Goal: Contribute content: Contribute content

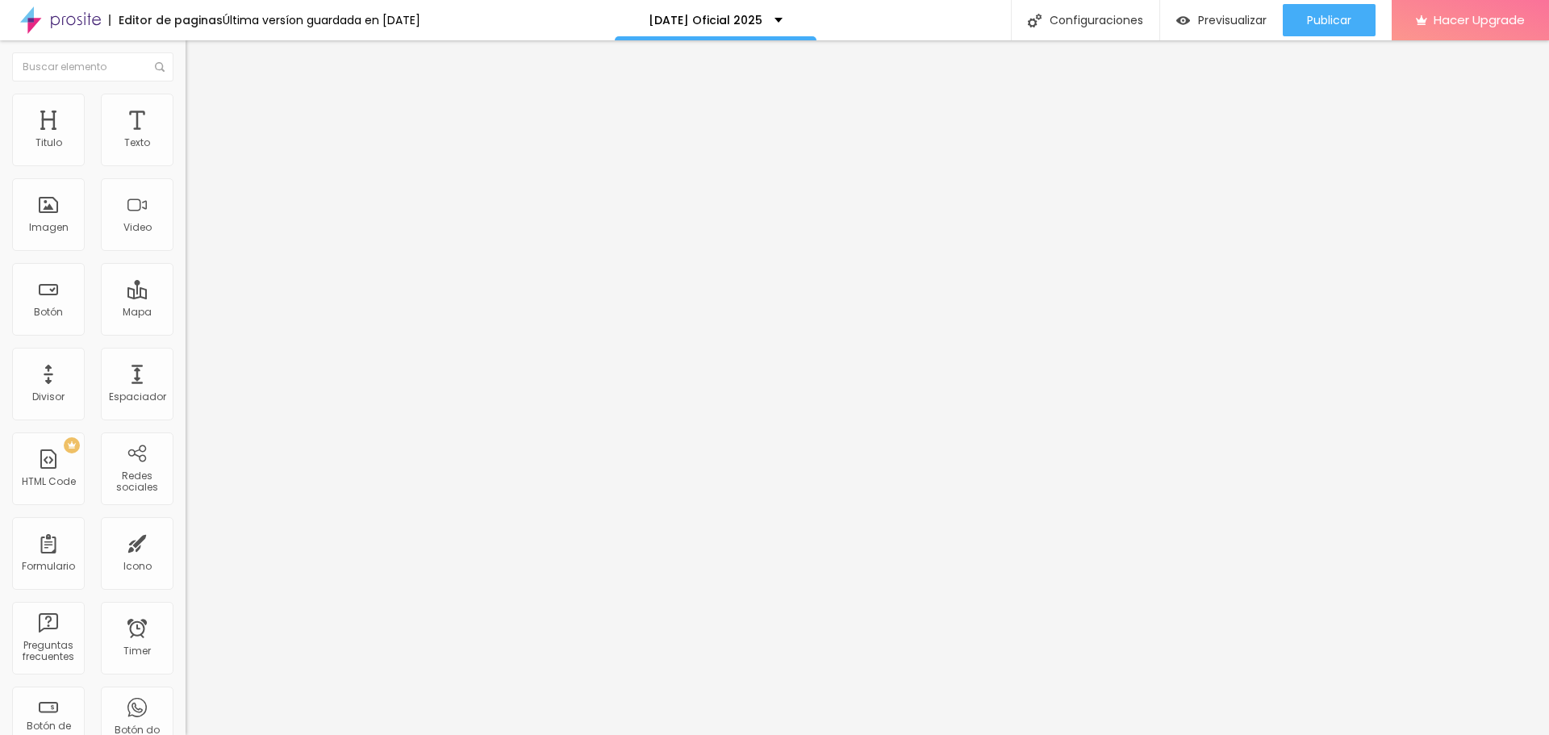
click at [186, 104] on img at bounding box center [193, 101] width 15 height 15
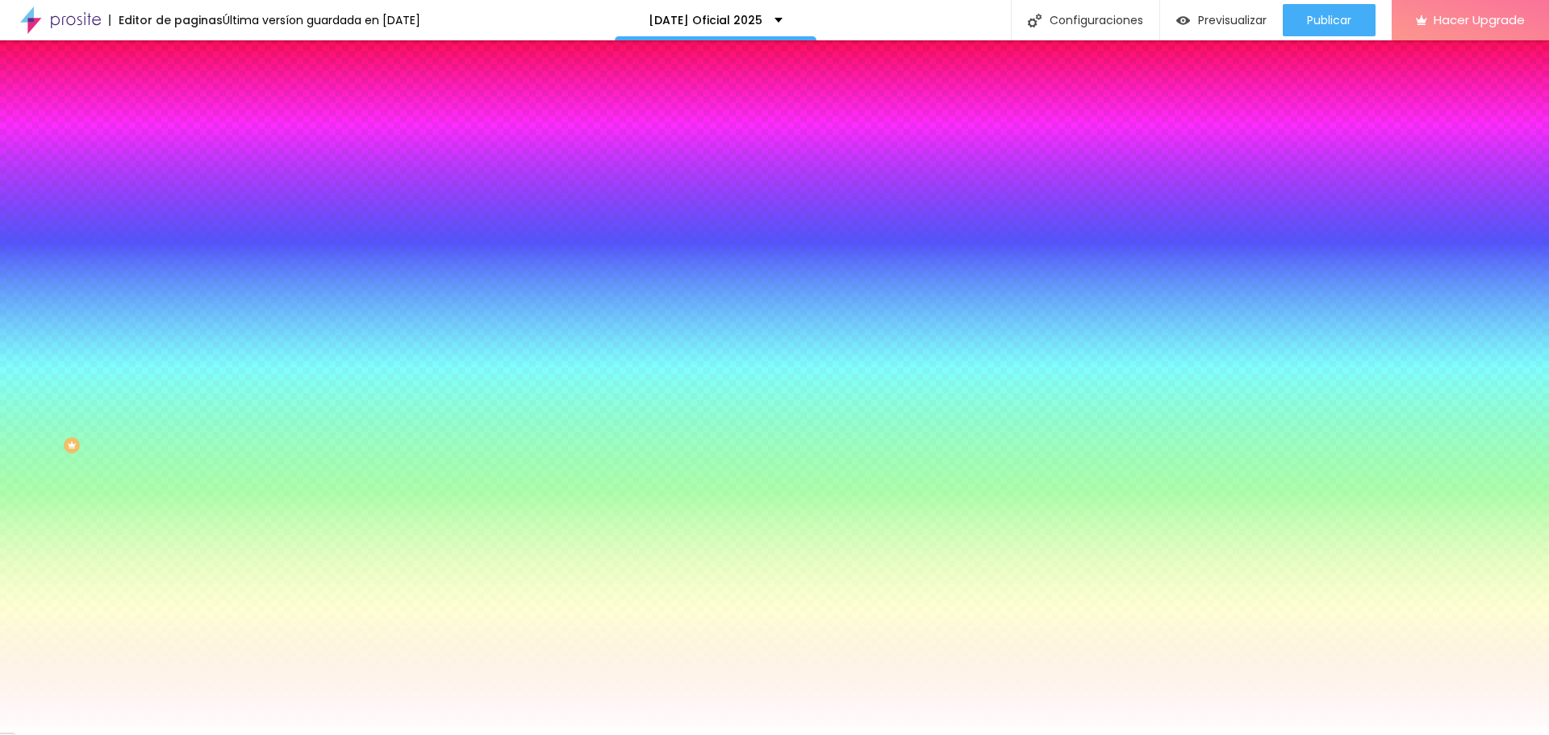
click at [186, 148] on span "Cambiar image" at bounding box center [231, 142] width 90 height 14
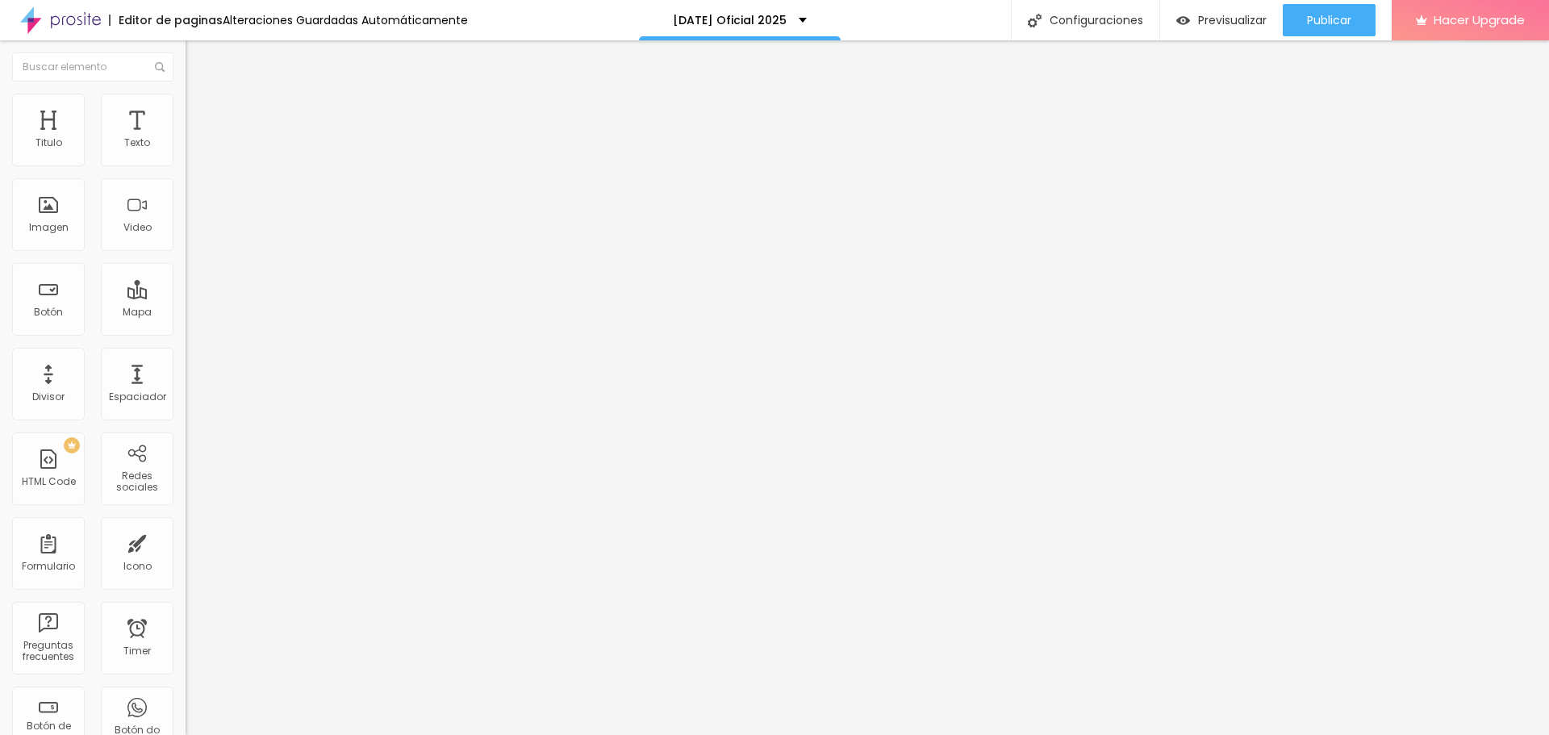
click at [186, 105] on li "Estilo" at bounding box center [279, 102] width 186 height 16
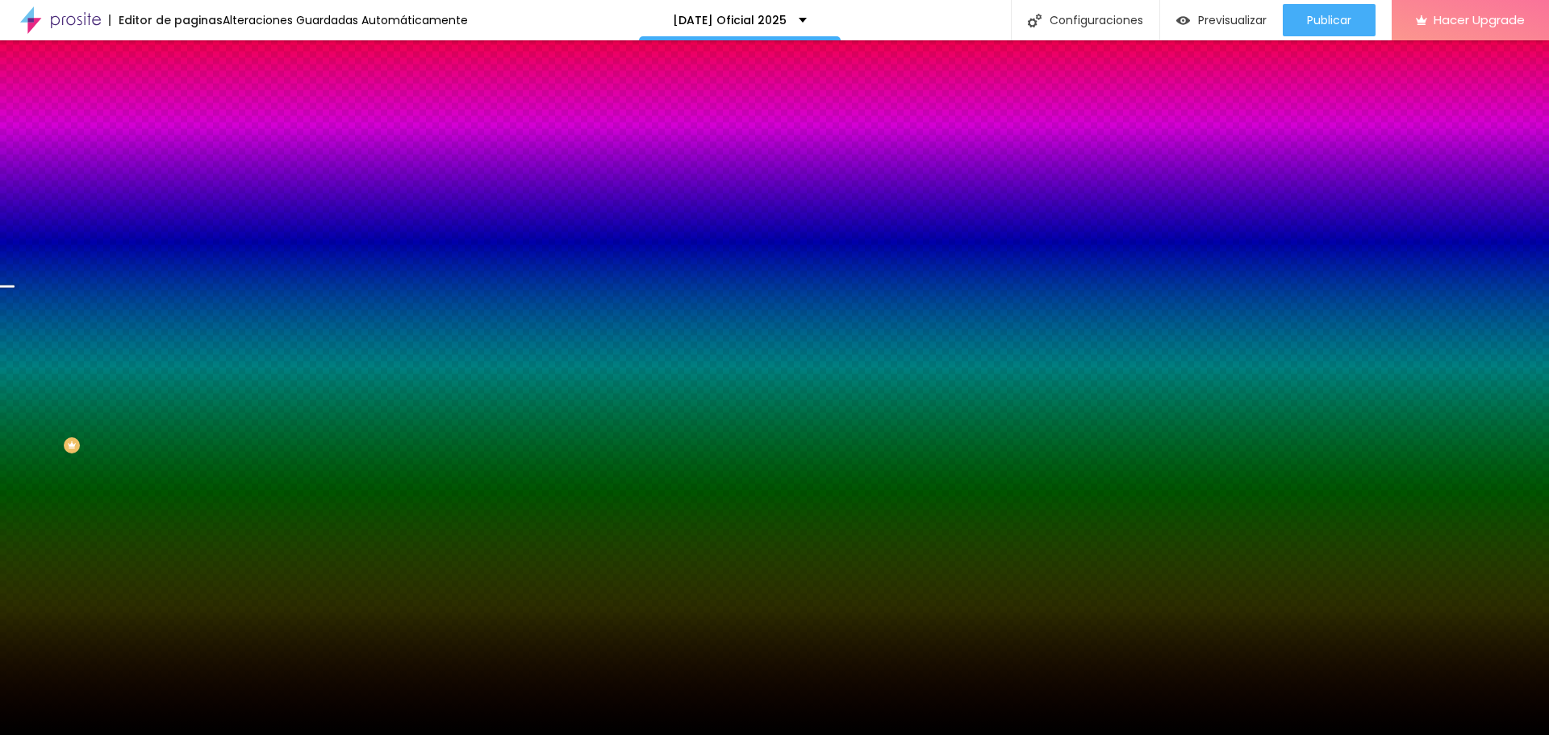
click at [186, 148] on span "Cambiar image" at bounding box center [231, 142] width 90 height 14
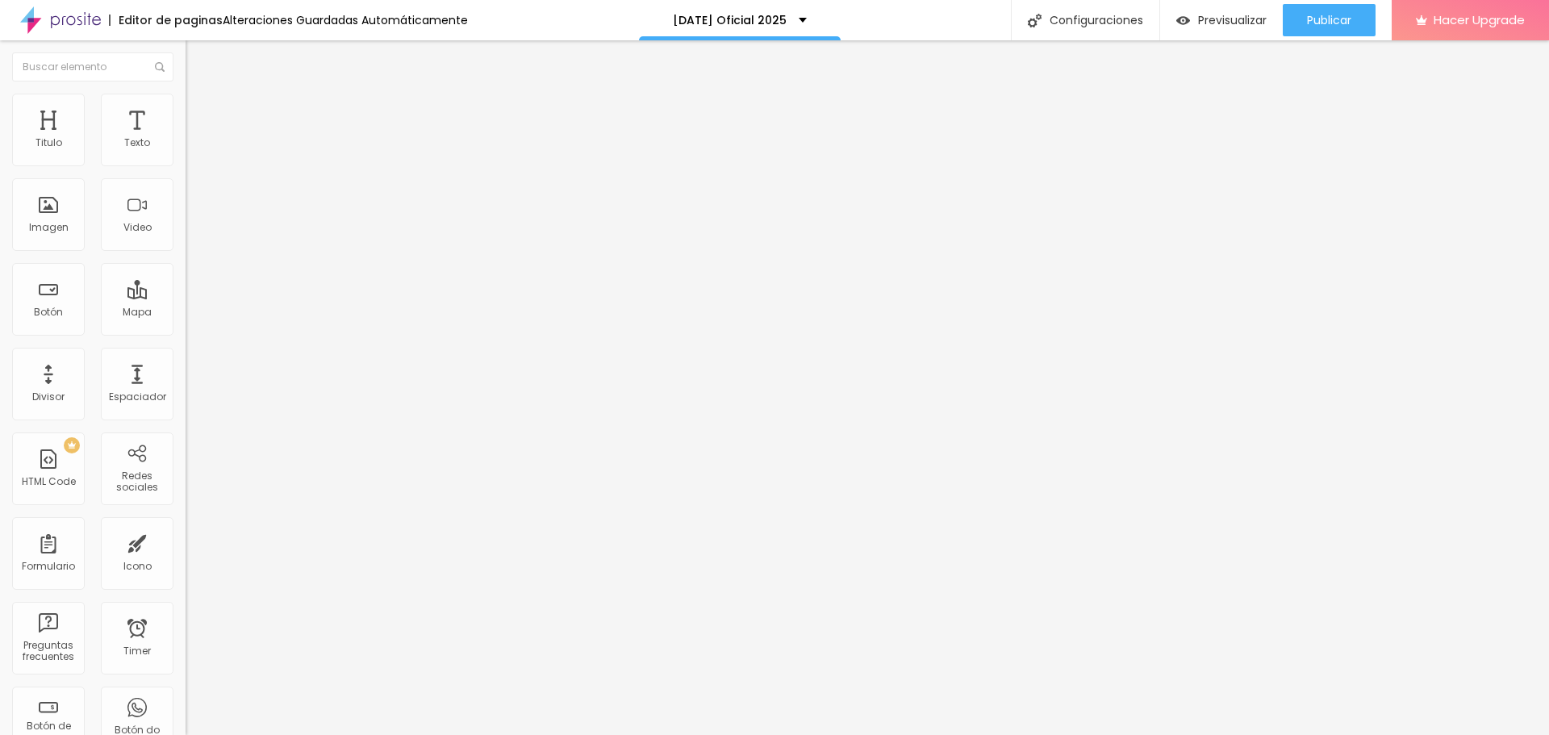
click at [186, 99] on li "Estilo" at bounding box center [279, 102] width 186 height 16
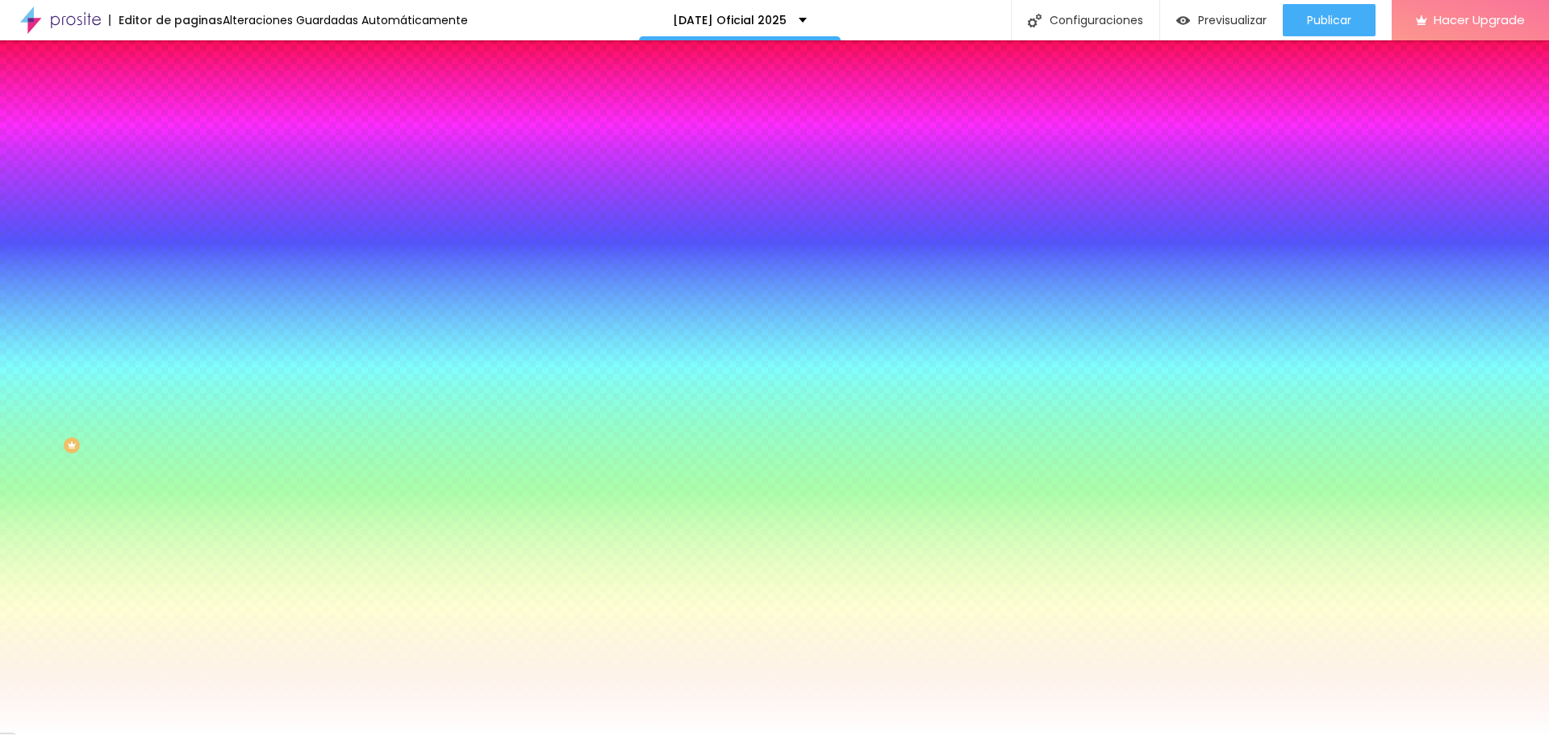
click at [186, 148] on span "Cambiar image" at bounding box center [231, 142] width 90 height 14
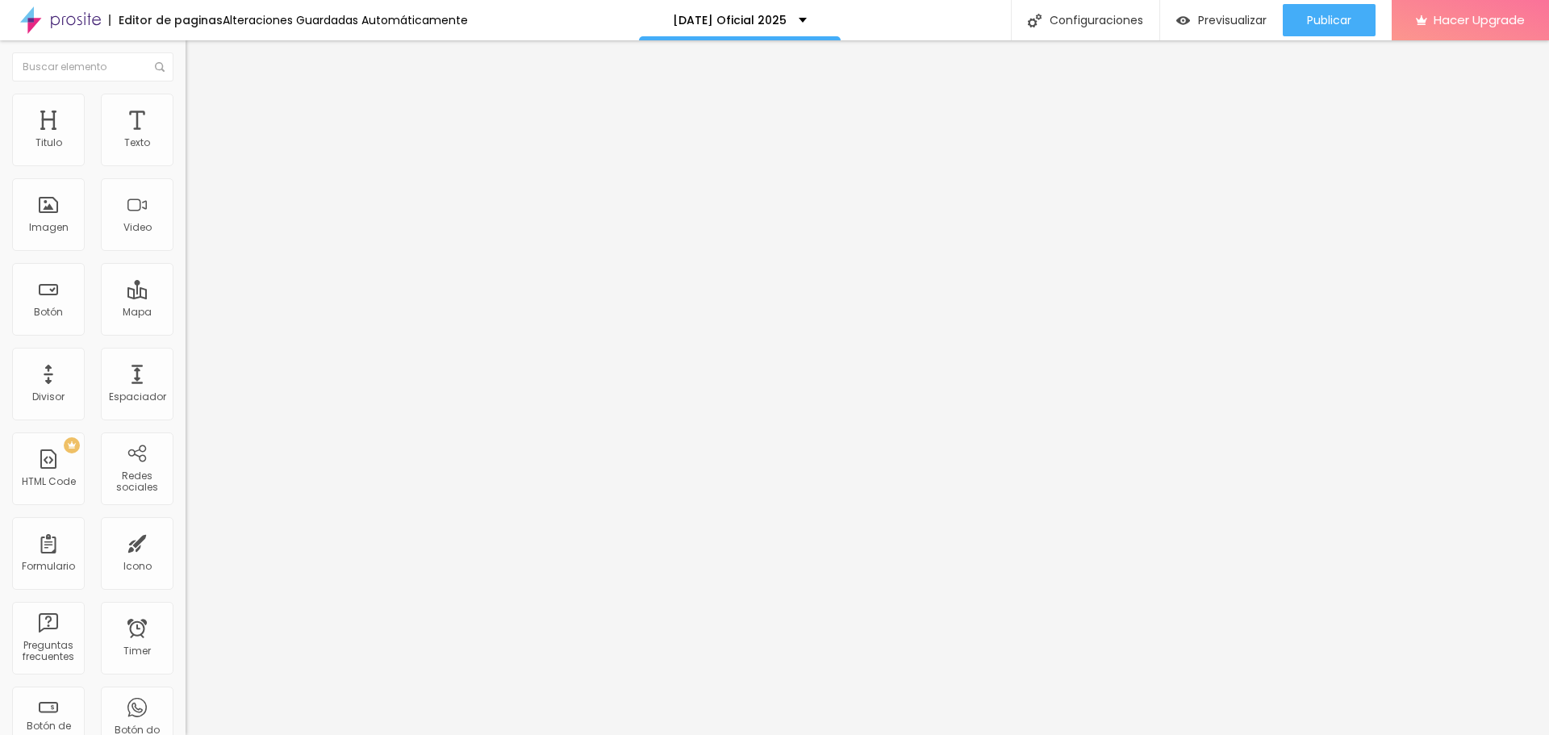
click at [186, 112] on ul "Contenido Estilo Avanzado" at bounding box center [279, 101] width 186 height 48
click at [200, 108] on span "Estilo" at bounding box center [212, 105] width 25 height 14
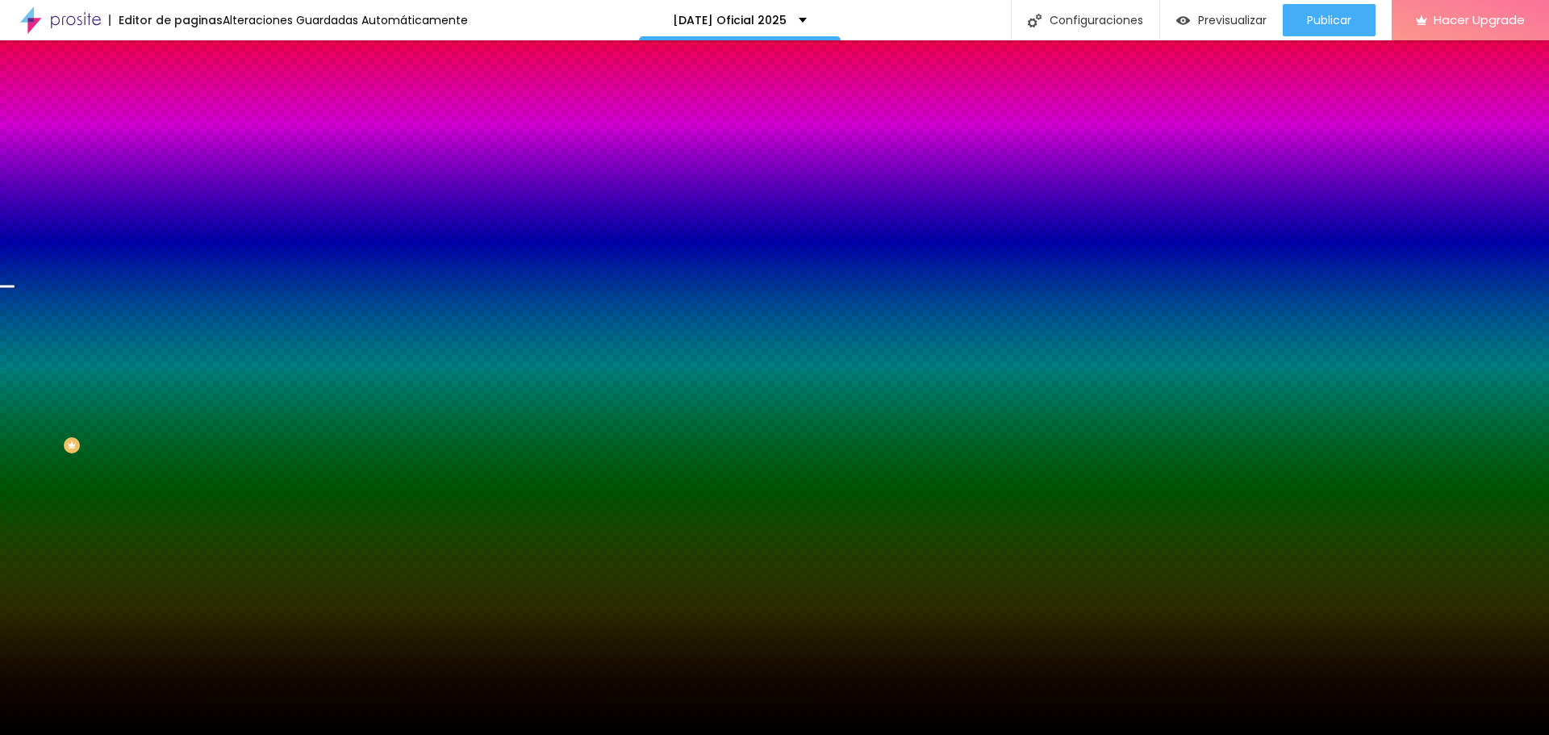
click at [186, 148] on span "Cambiar image" at bounding box center [231, 142] width 90 height 14
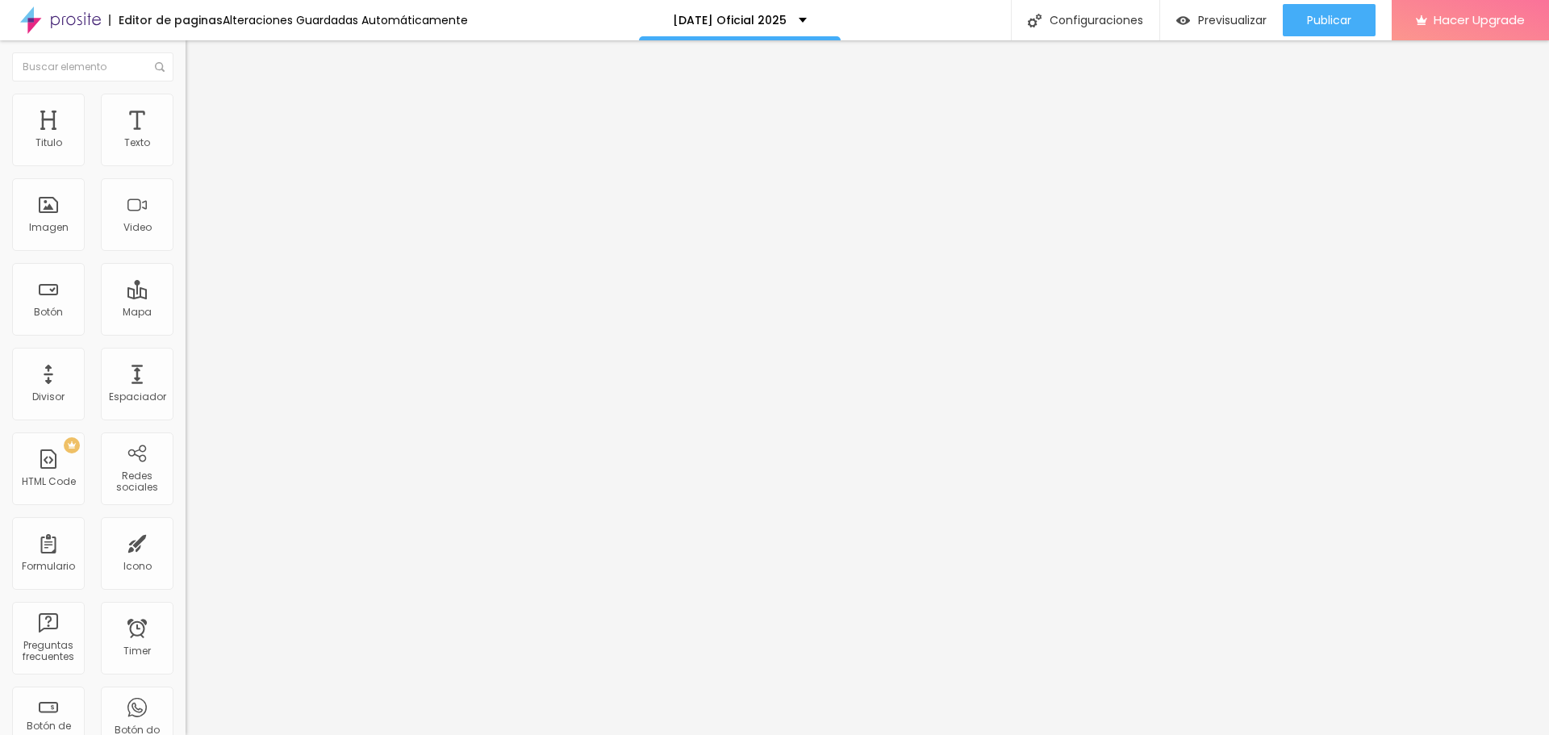
click at [186, 99] on img at bounding box center [193, 101] width 15 height 15
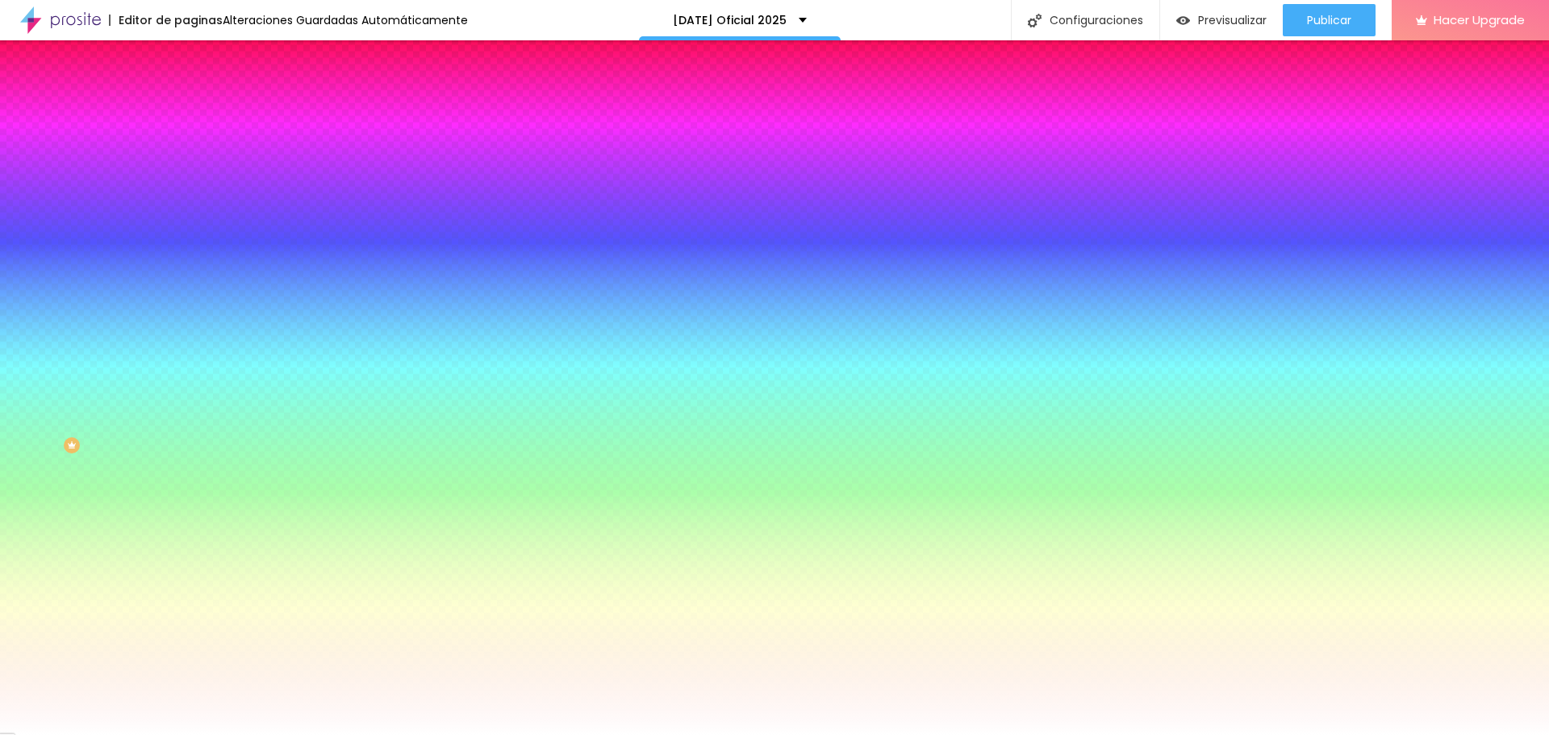
click at [200, 95] on span "Contenido" at bounding box center [226, 88] width 52 height 14
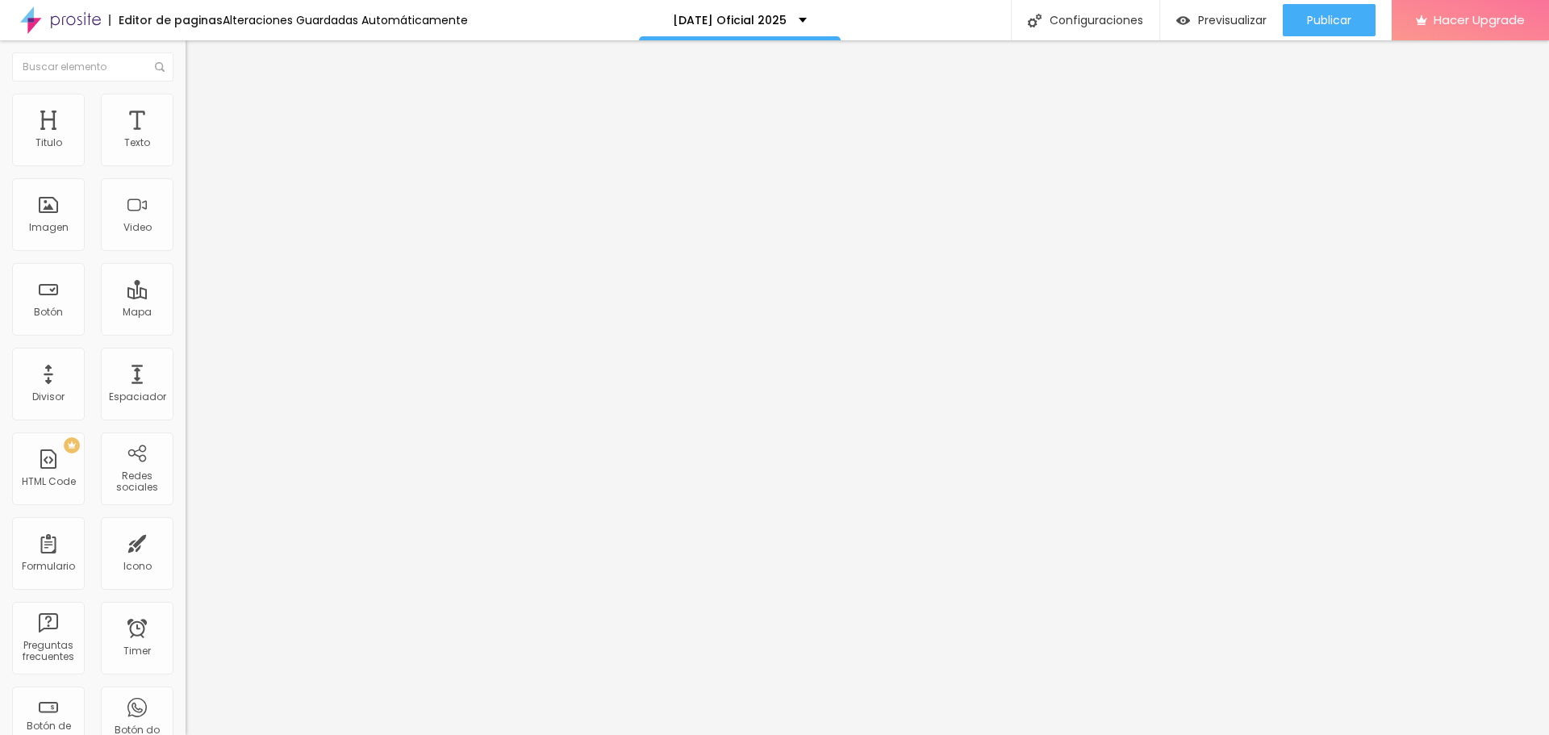
click at [186, 102] on img at bounding box center [193, 101] width 15 height 15
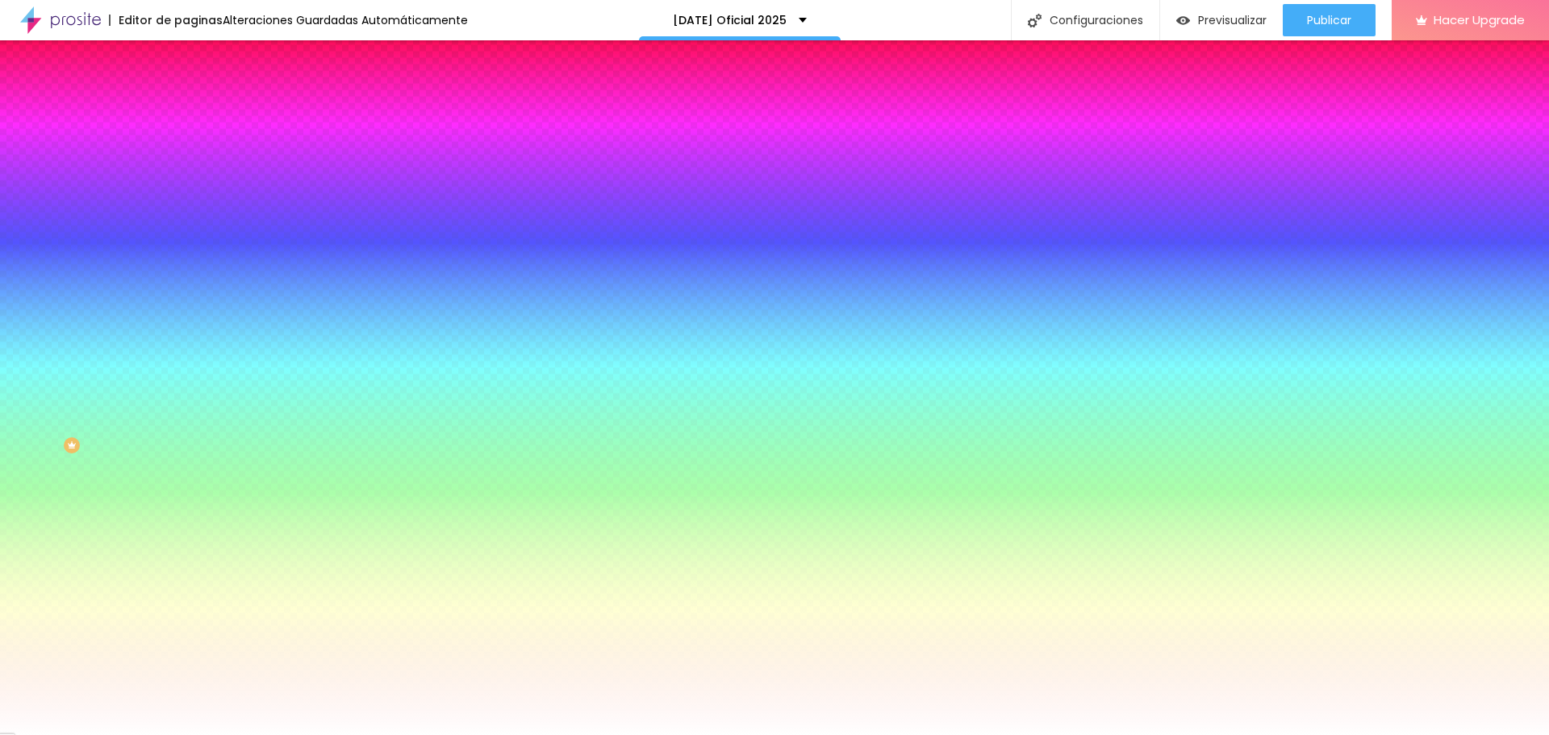
click at [186, 103] on img at bounding box center [193, 101] width 15 height 15
click at [186, 94] on li "Contenido" at bounding box center [279, 85] width 186 height 16
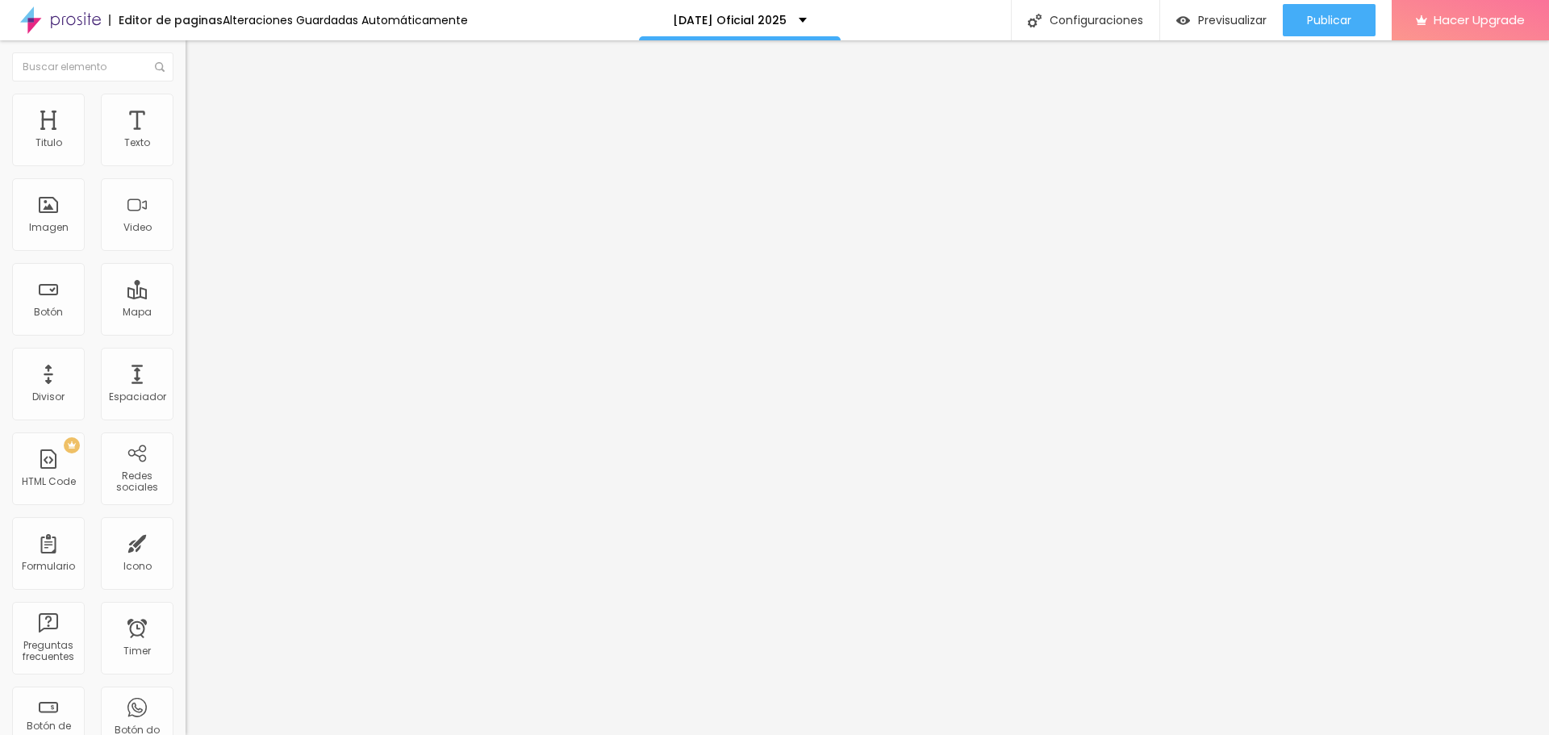
click at [186, 67] on button "Editar Seccion" at bounding box center [279, 58] width 186 height 37
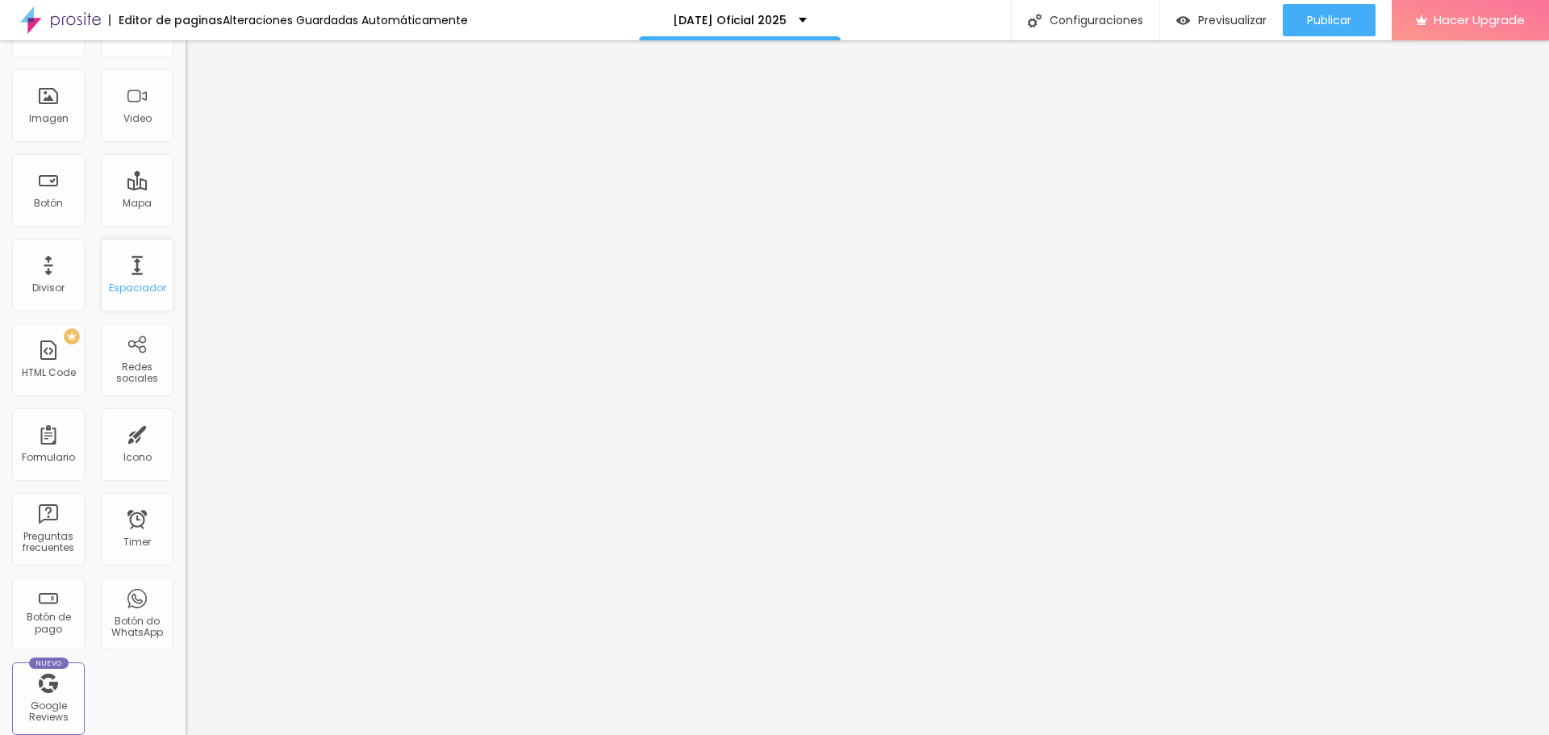
scroll to position [81, 0]
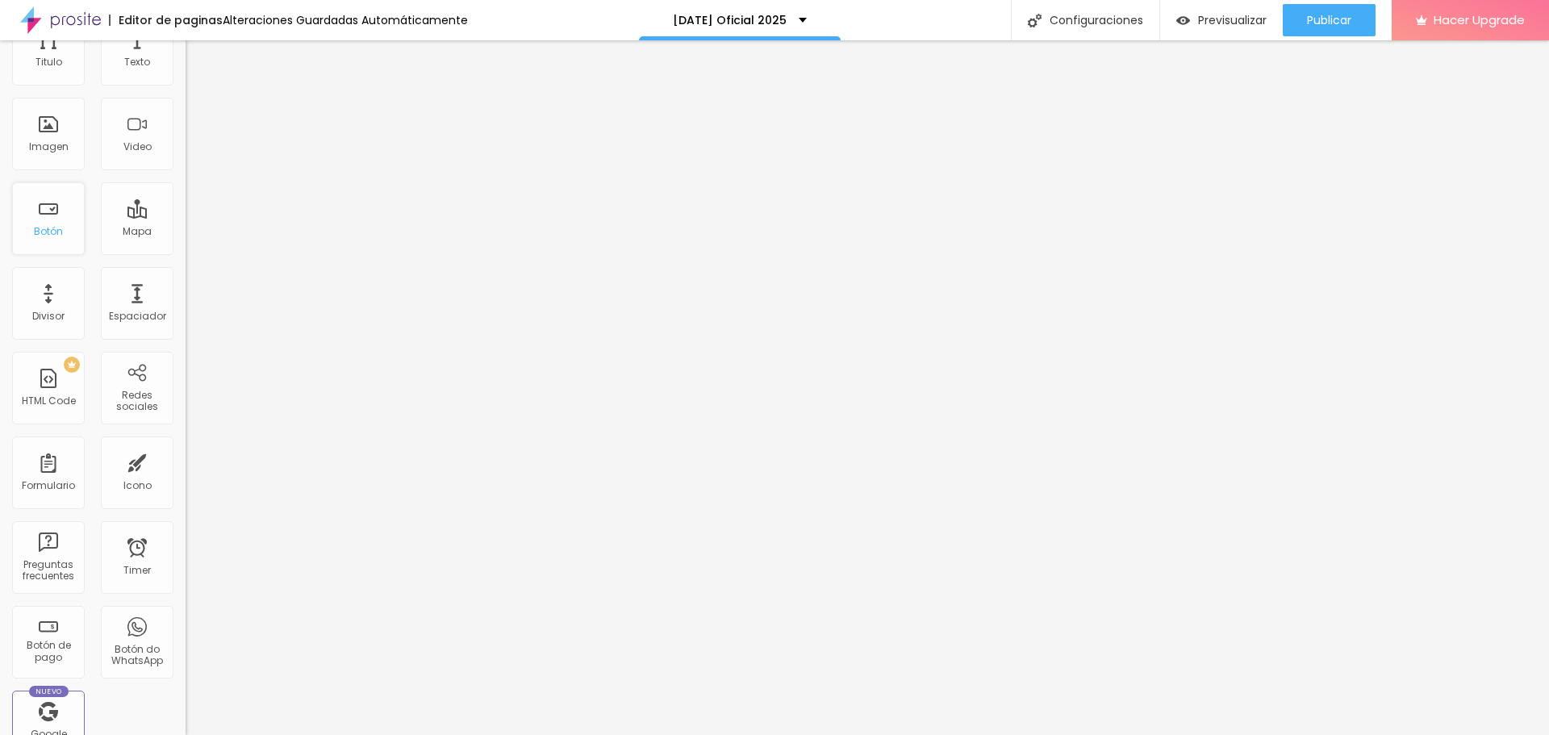
click at [57, 226] on div "Botón" at bounding box center [48, 231] width 29 height 11
drag, startPoint x: 82, startPoint y: 184, endPoint x: 6, endPoint y: 172, distance: 77.6
click at [186, 172] on div "Texto Click me Alineación Tamaño Normal Pequeno Normal Grande Link URL https://…" at bounding box center [279, 243] width 186 height 235
type input "M"
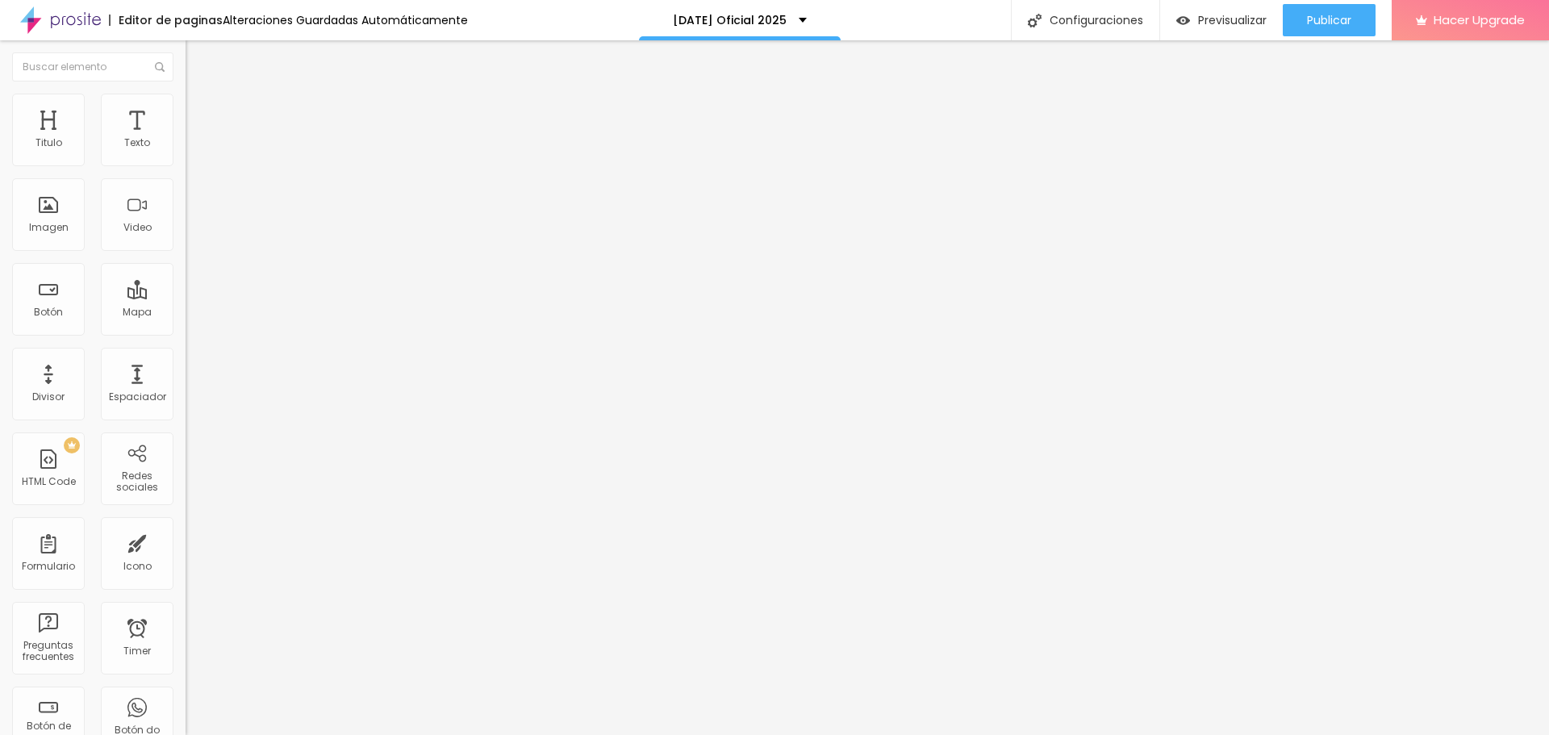
type input "M"
type input "E"
type input "C"
type input "Mira una galería"
drag, startPoint x: 106, startPoint y: 334, endPoint x: 0, endPoint y: 329, distance: 105.8
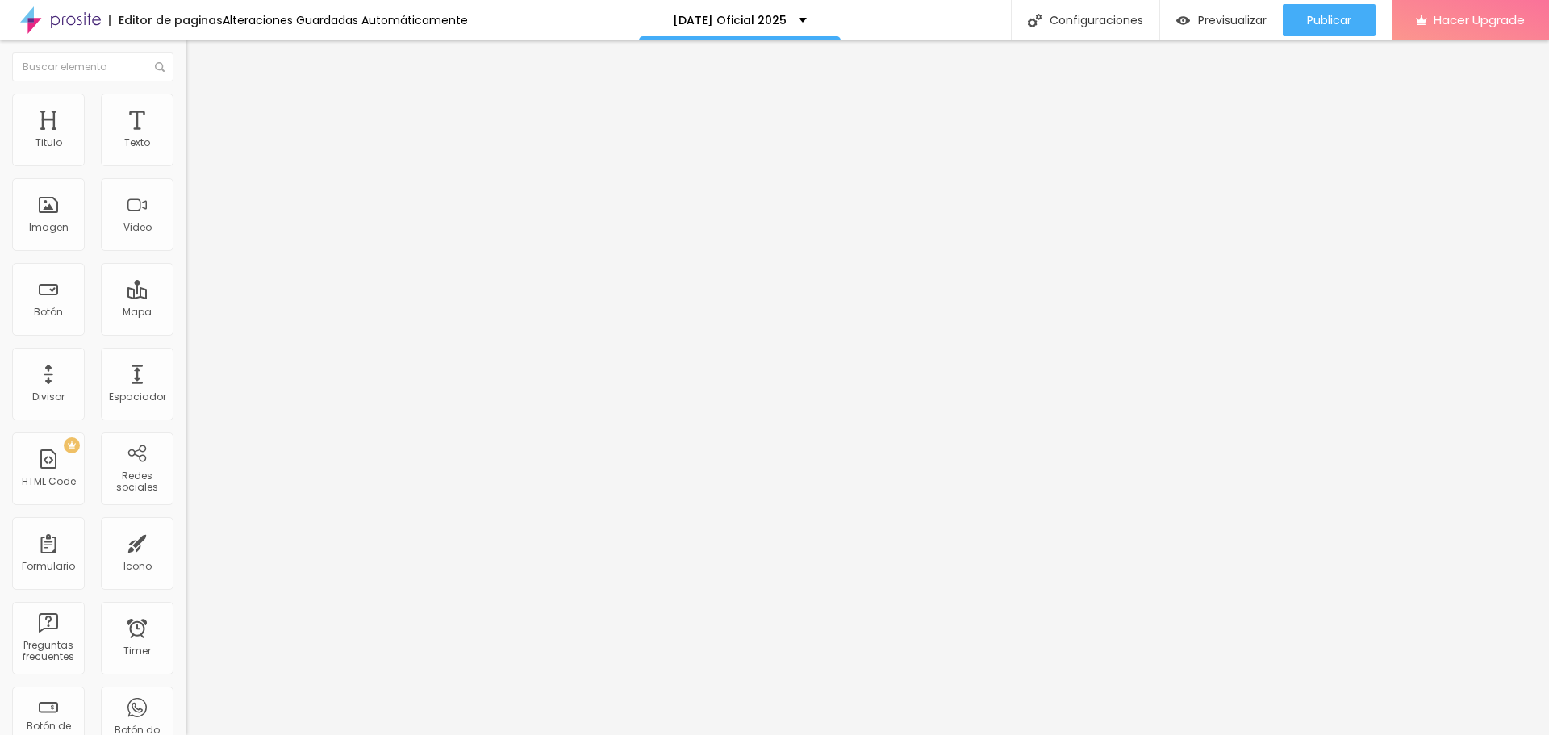
click at [186, 329] on div "Texto Mira una galería Alineación Tamaño Normal Pequeno Normal Grande Link URL …" at bounding box center [279, 243] width 186 height 235
paste input "www.violetakriss.com/proof/s/navidad-bruno-jalil-flia"
click at [186, 332] on input "https://www.violetakriss.com/proof/s/navidad-bruno-jalil-flia" at bounding box center [283, 324] width 194 height 16
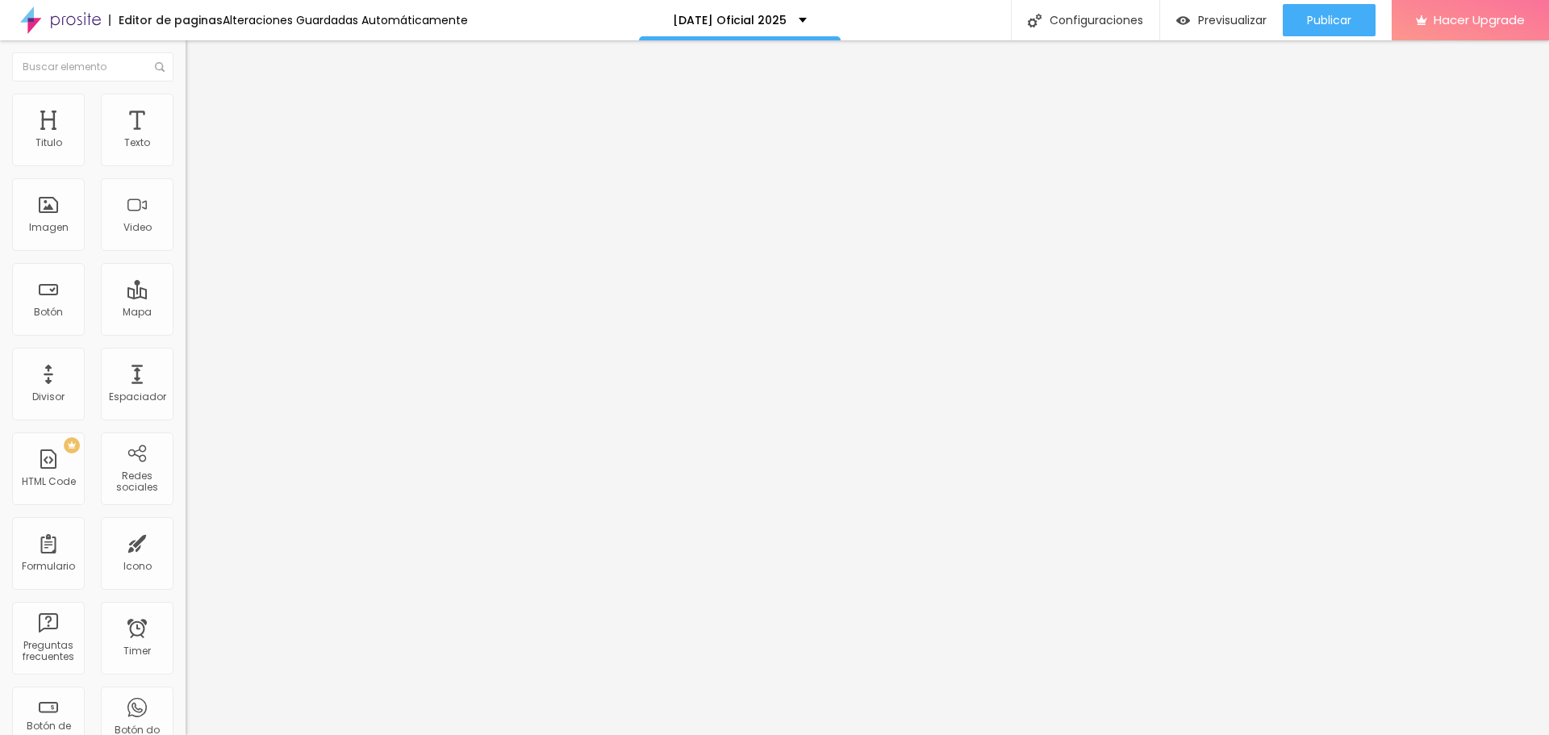
drag, startPoint x: 140, startPoint y: 333, endPoint x: 0, endPoint y: 335, distance: 139.6
click at [186, 335] on div "Texto Mira una galería Alineación Tamaño Normal Pequeno Normal Grande Link URL …" at bounding box center [279, 243] width 186 height 235
type input "/proof/s/navidad-bruno-jalil-flia"
click at [186, 152] on input "Mira una galería" at bounding box center [283, 144] width 194 height 16
click at [186, 104] on li "Estilo" at bounding box center [279, 102] width 186 height 16
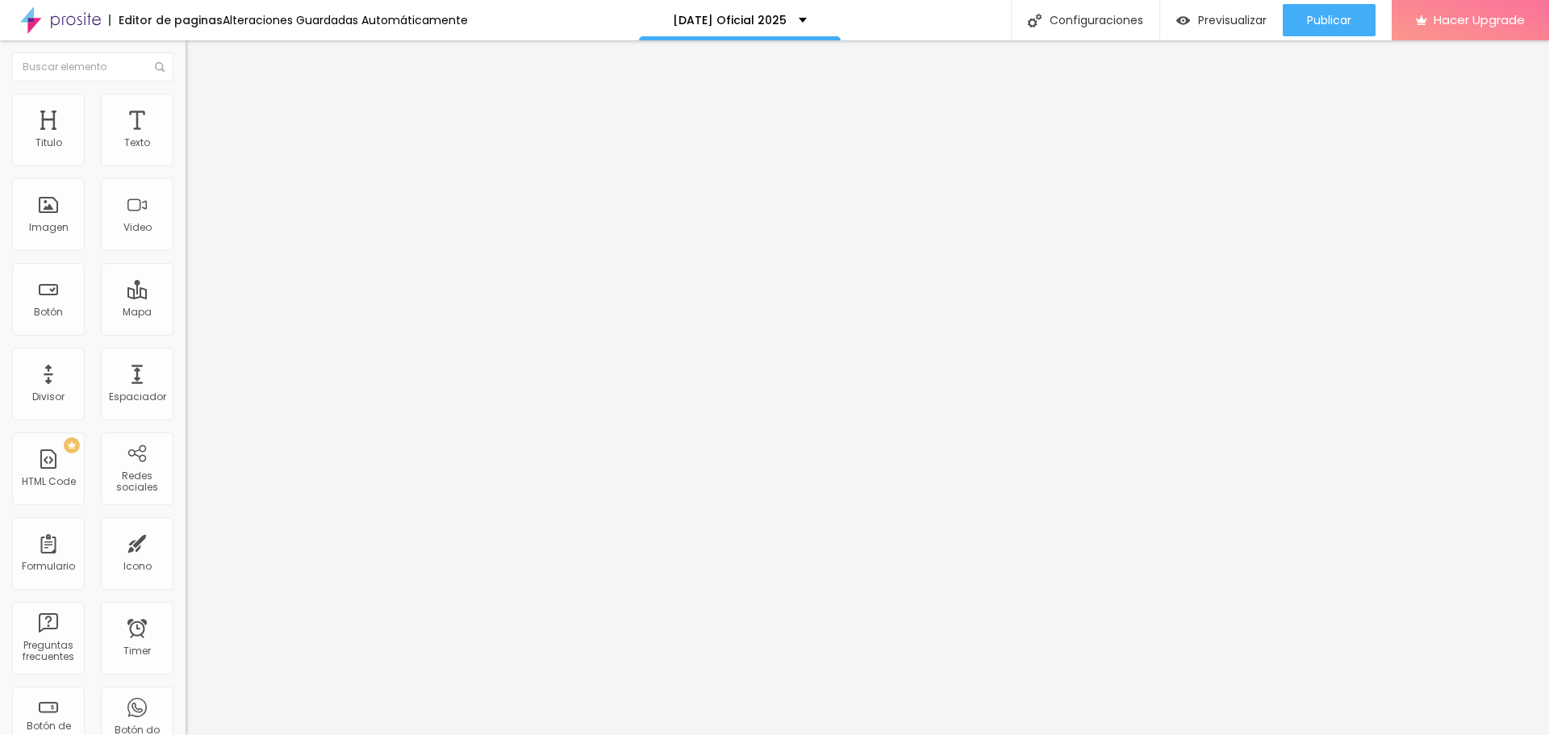
click at [186, 139] on span "Agregar image" at bounding box center [229, 132] width 86 height 14
click at [67, 219] on div "Imagen" at bounding box center [48, 214] width 73 height 73
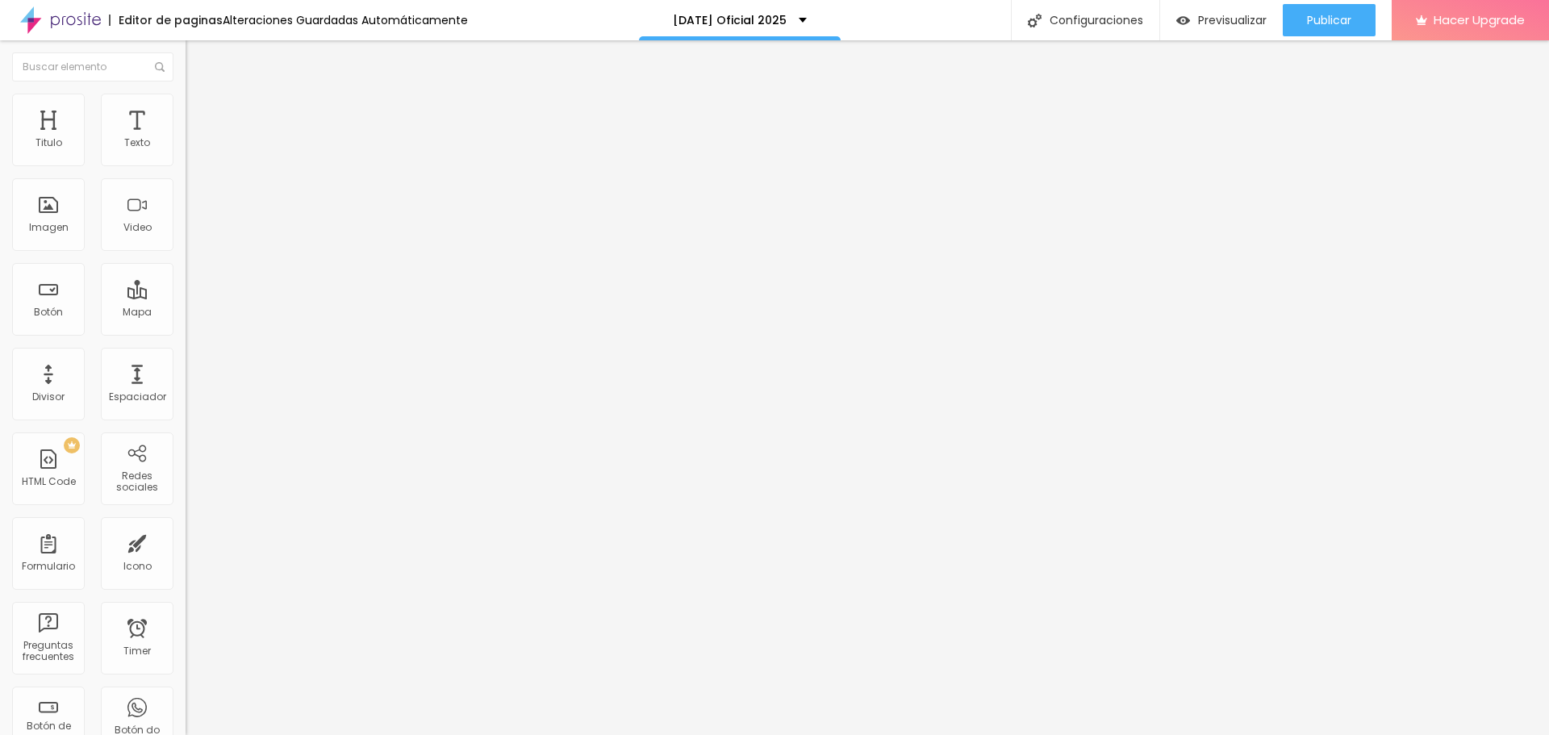
click at [186, 139] on span "Agregar image" at bounding box center [229, 132] width 86 height 14
click at [186, 253] on span "Original" at bounding box center [205, 246] width 39 height 14
click at [186, 262] on span "Cinema" at bounding box center [206, 255] width 40 height 14
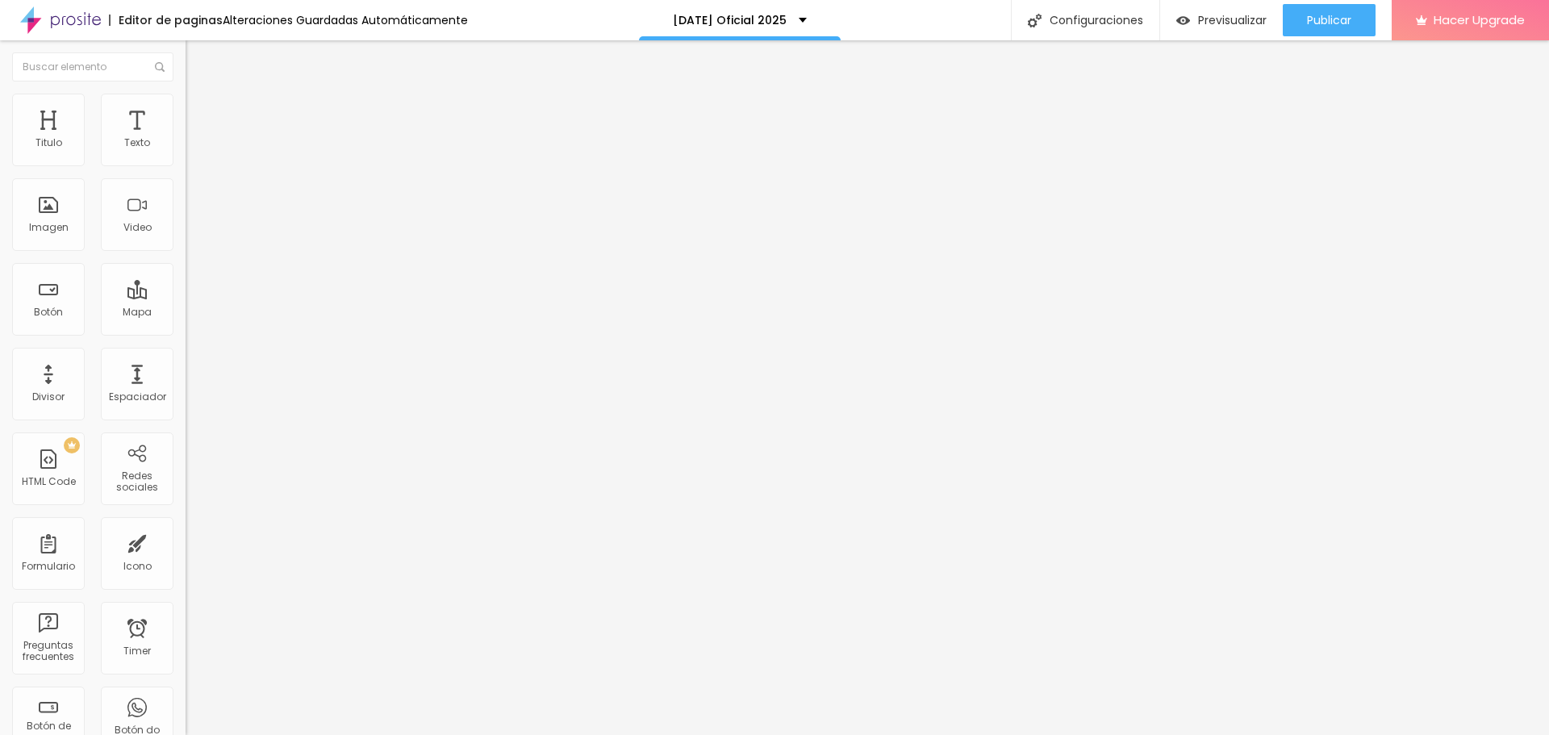
click at [186, 139] on span "Agregar image" at bounding box center [229, 132] width 86 height 14
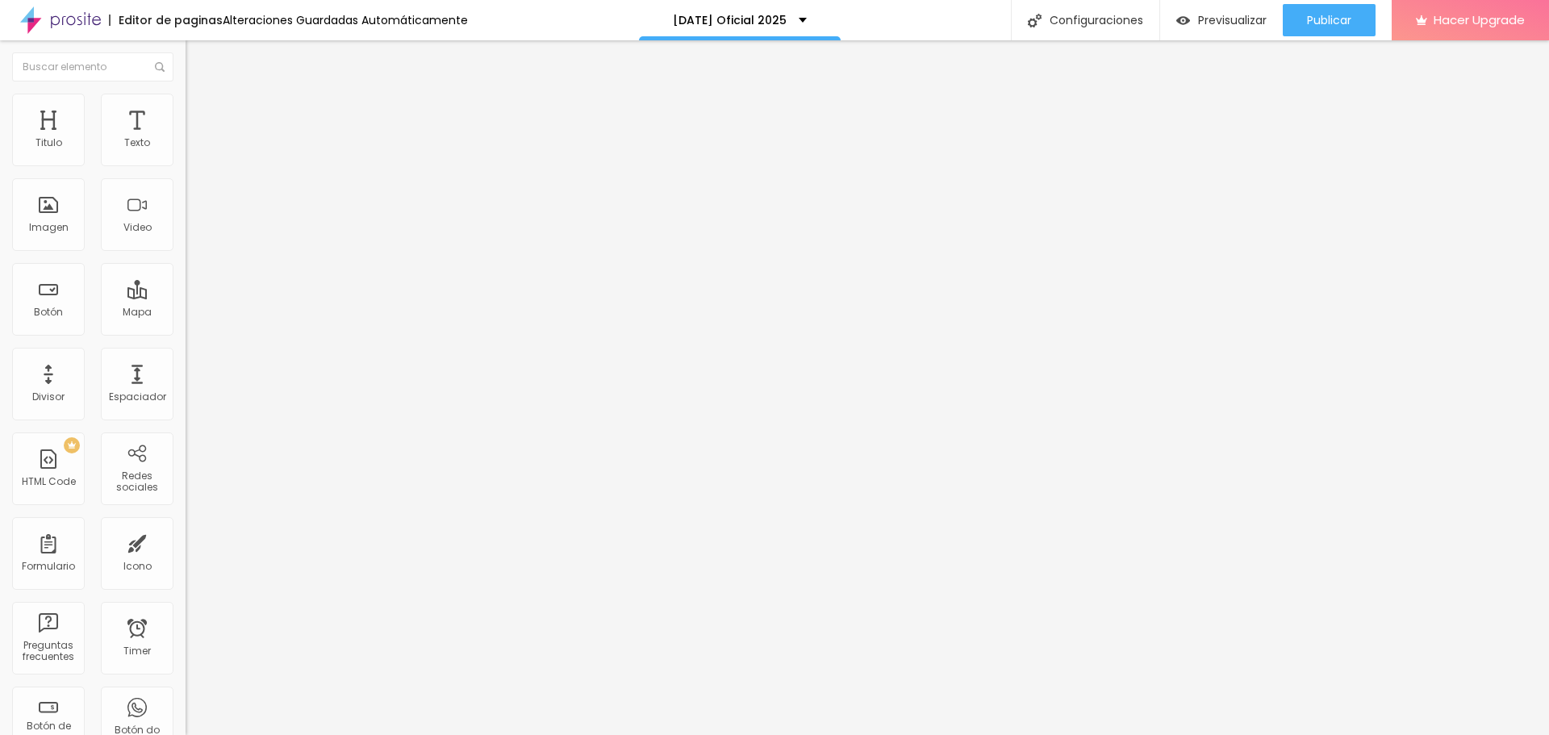
click at [186, 139] on span "Agregar image" at bounding box center [229, 132] width 86 height 14
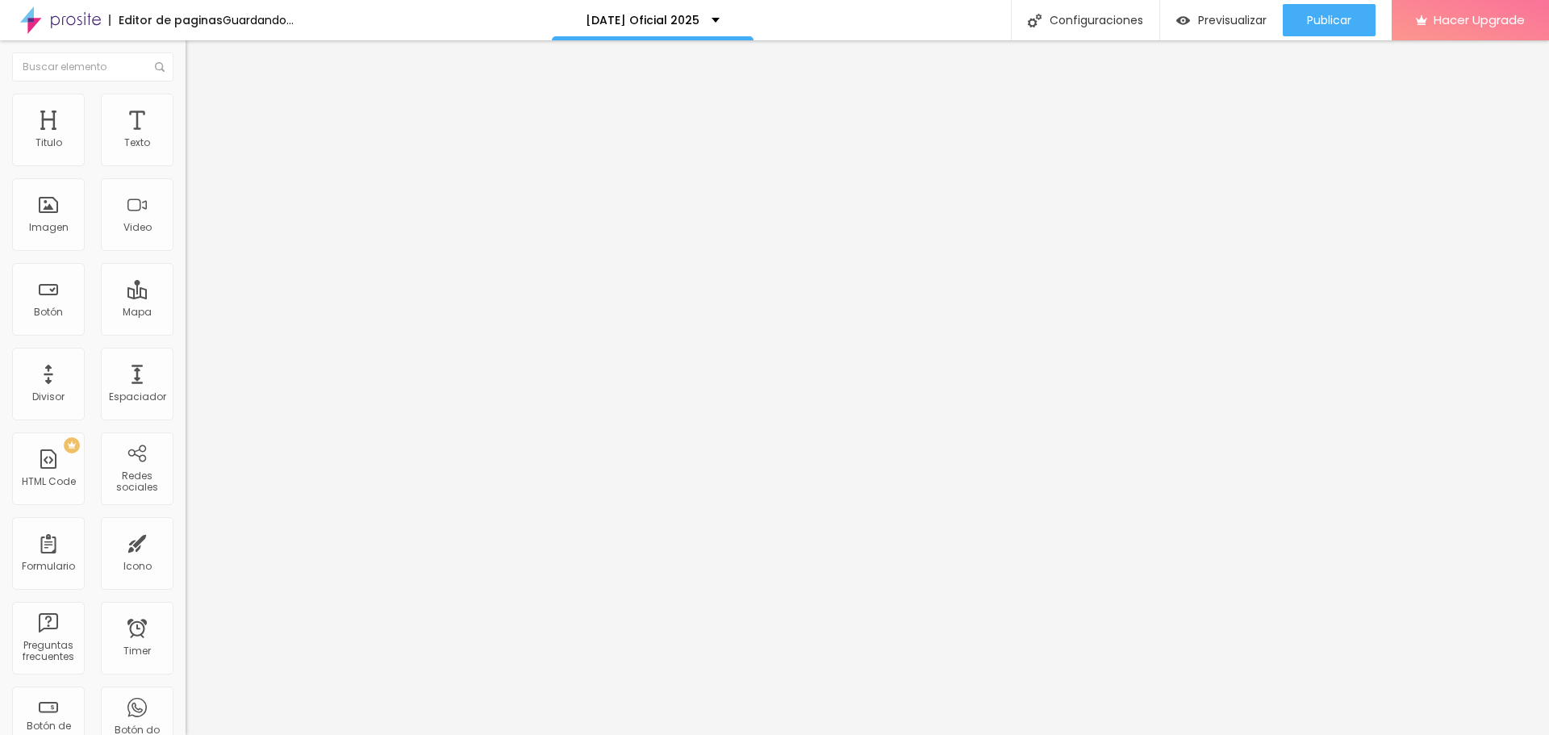
click at [186, 139] on span "Agregar image" at bounding box center [229, 132] width 86 height 14
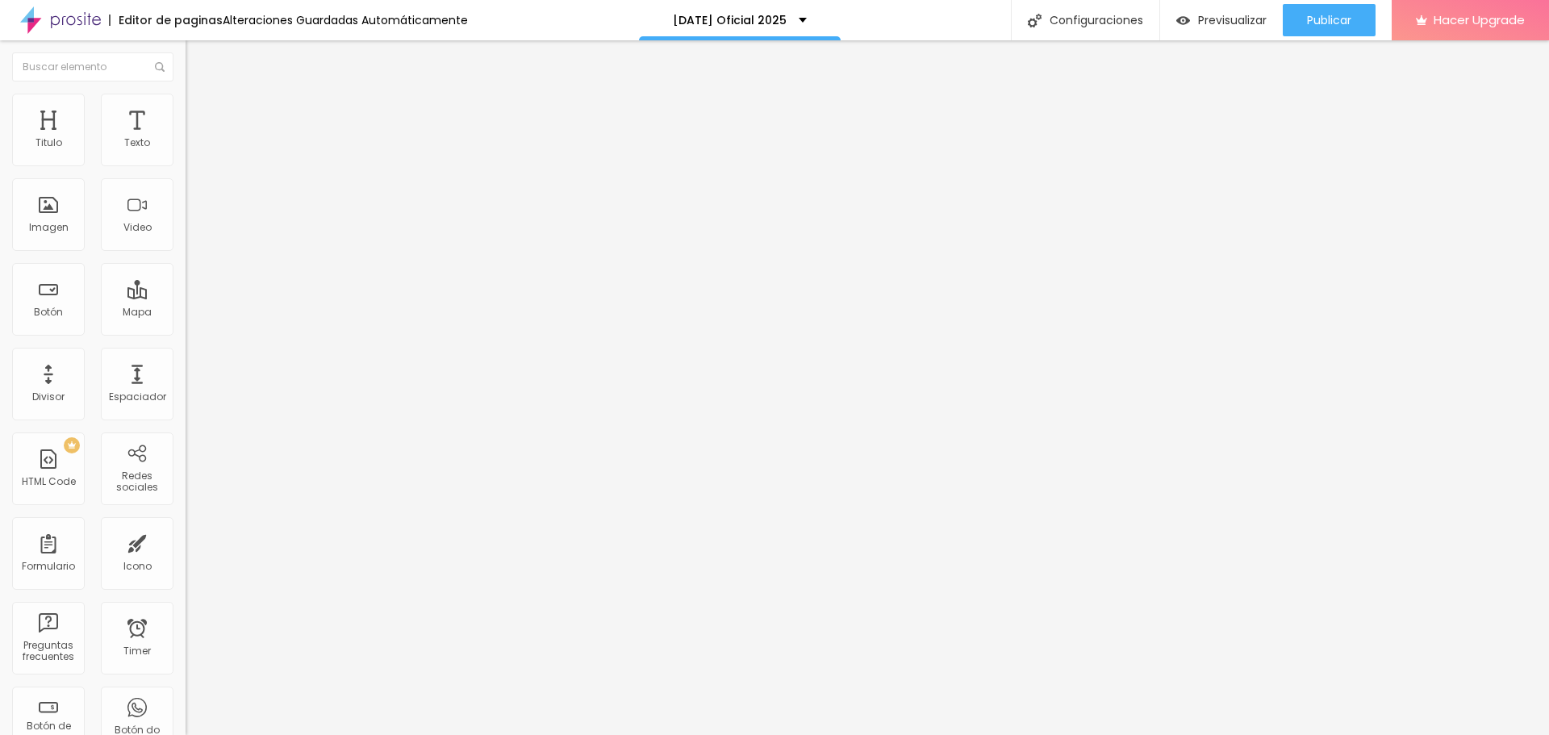
click at [186, 139] on span "Cambiar image" at bounding box center [231, 132] width 90 height 14
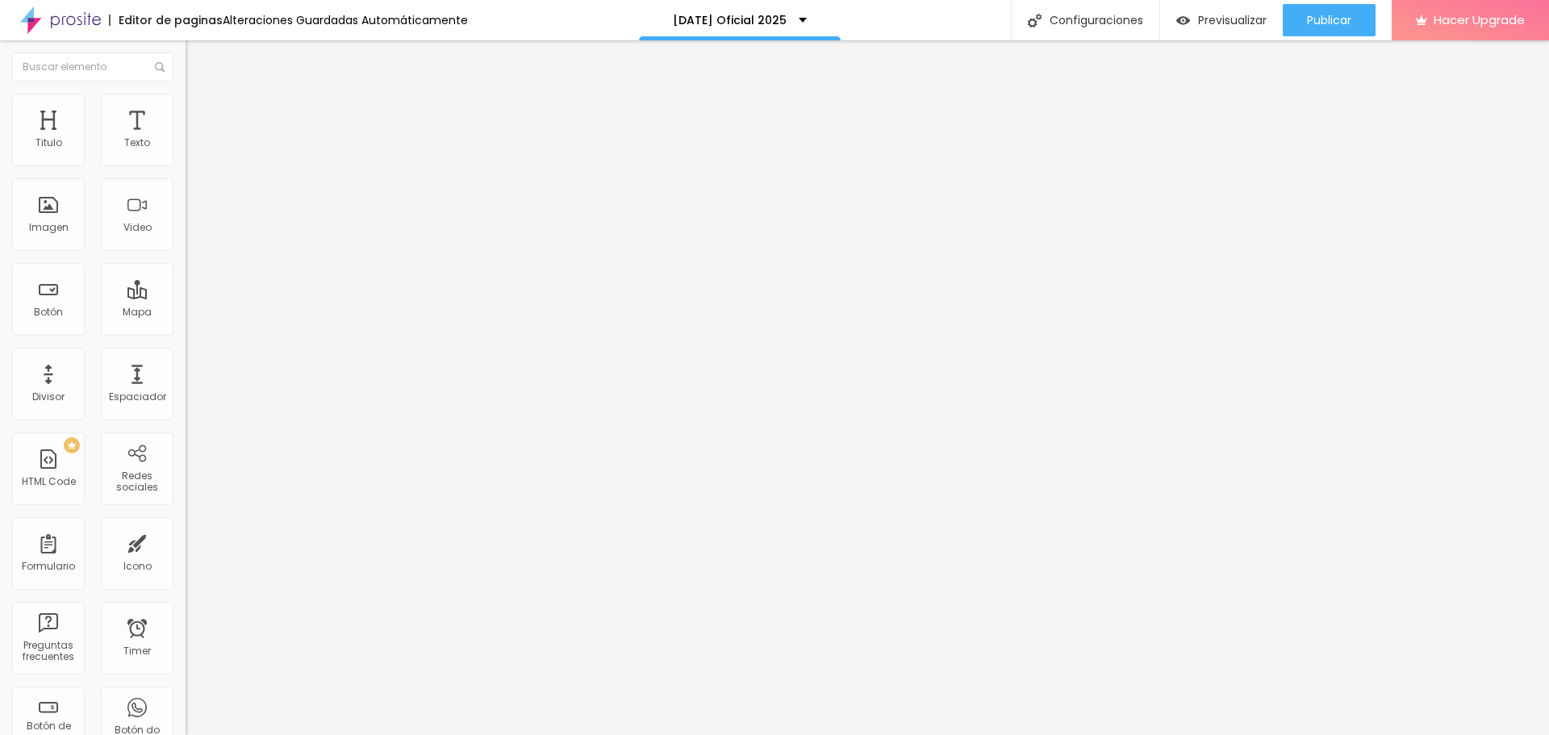
click at [186, 139] on span "Cambiar image" at bounding box center [231, 132] width 90 height 14
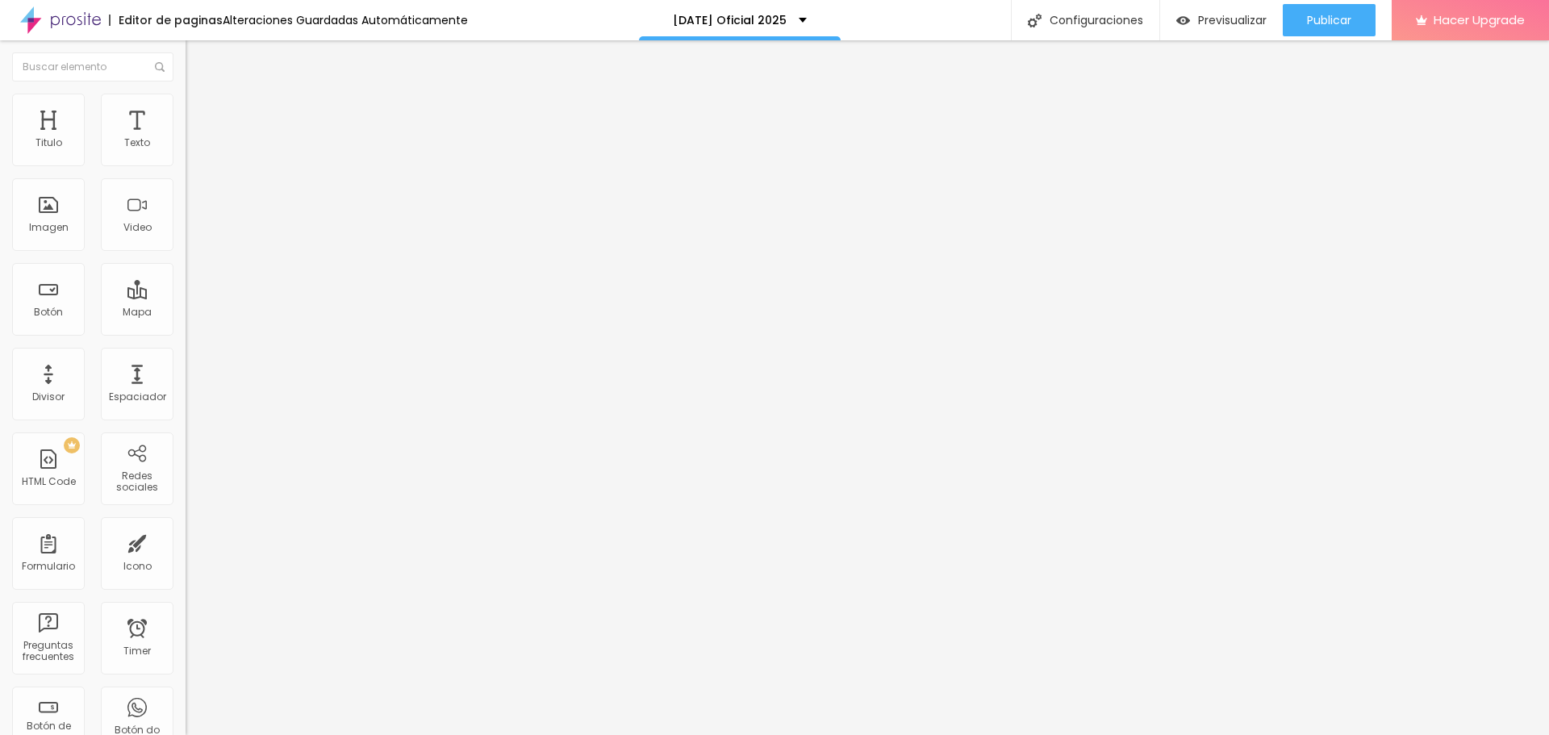
click at [186, 139] on span "Cambiar image" at bounding box center [231, 132] width 90 height 14
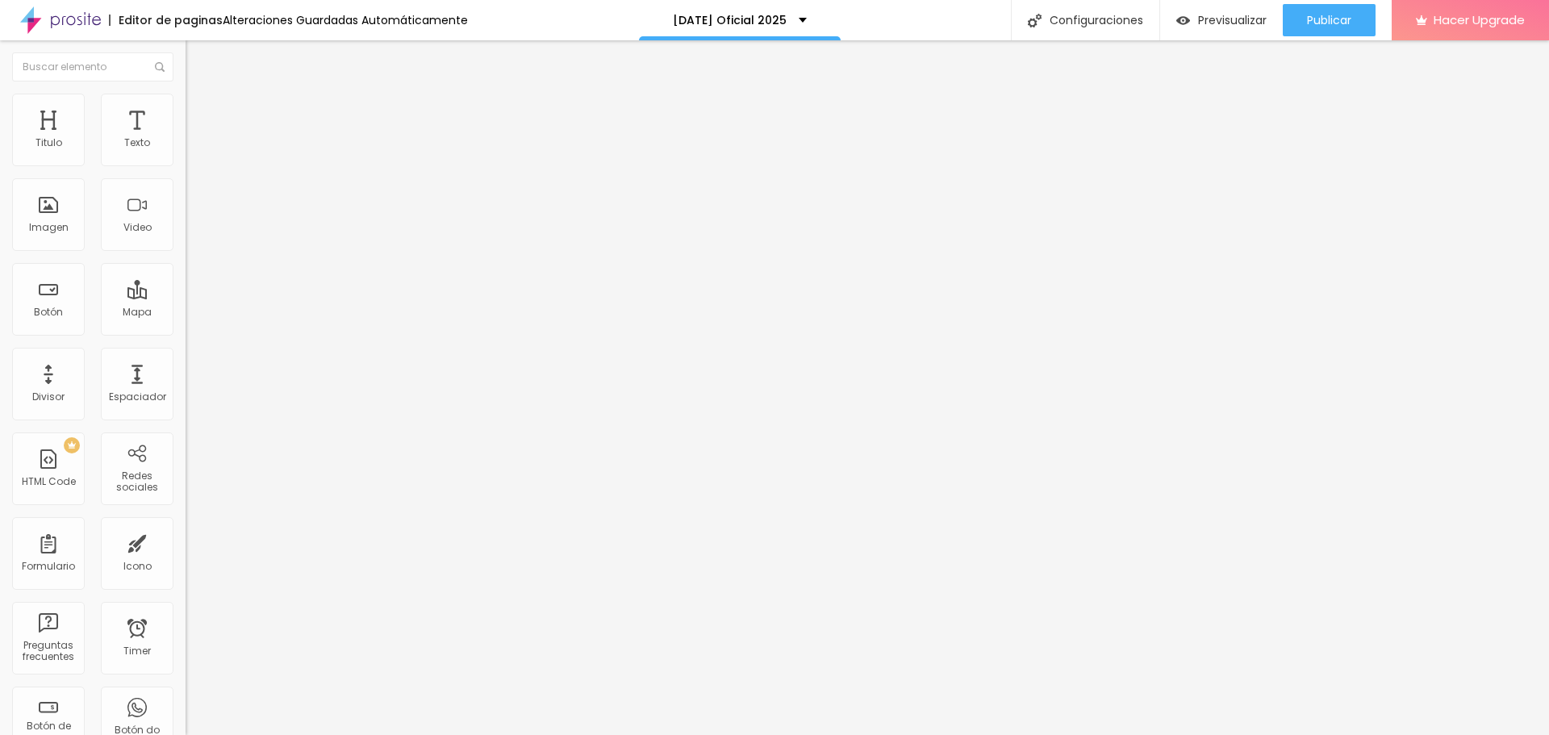
click at [186, 139] on span "Cambiar image" at bounding box center [231, 132] width 90 height 14
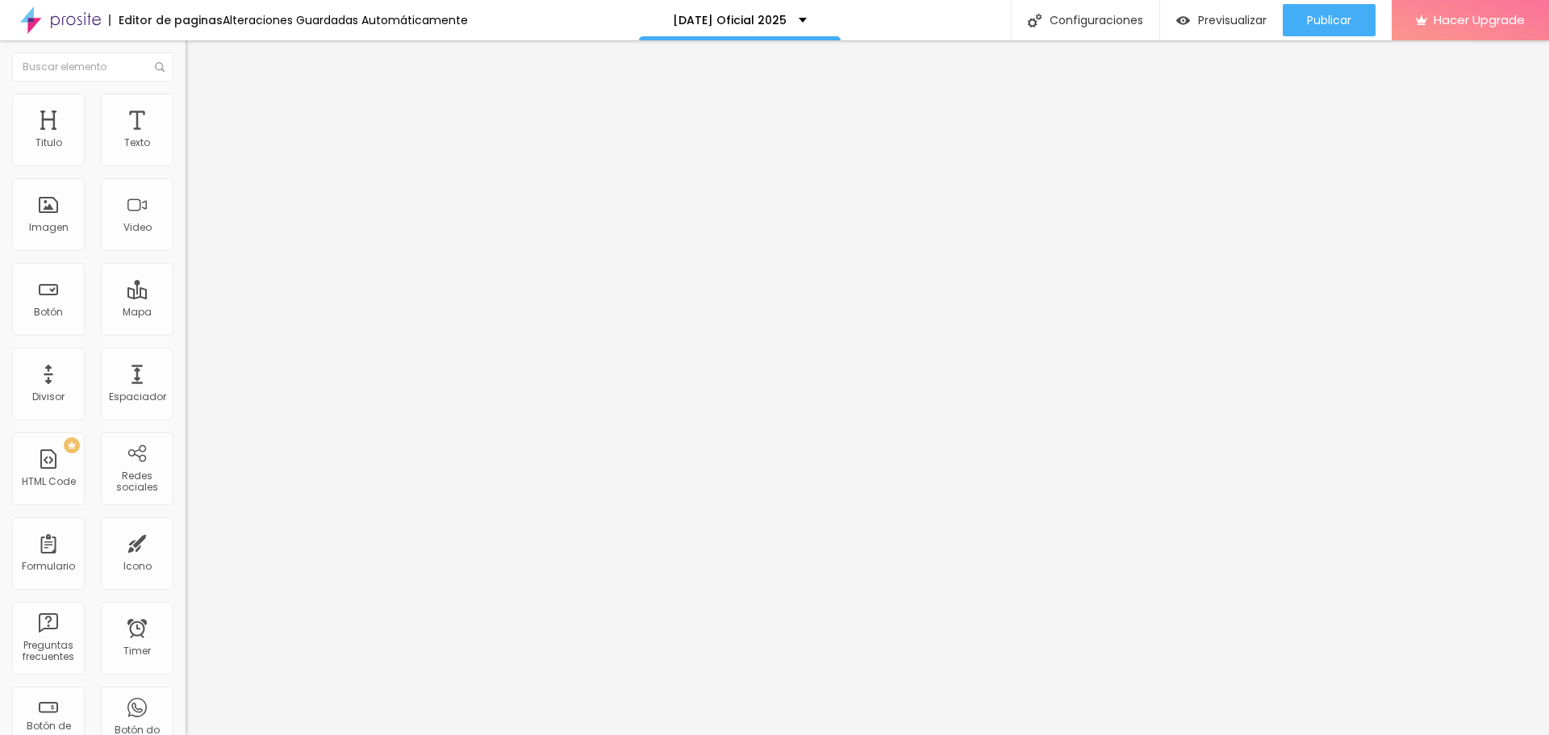
click at [186, 139] on span "Cambiar image" at bounding box center [231, 132] width 90 height 14
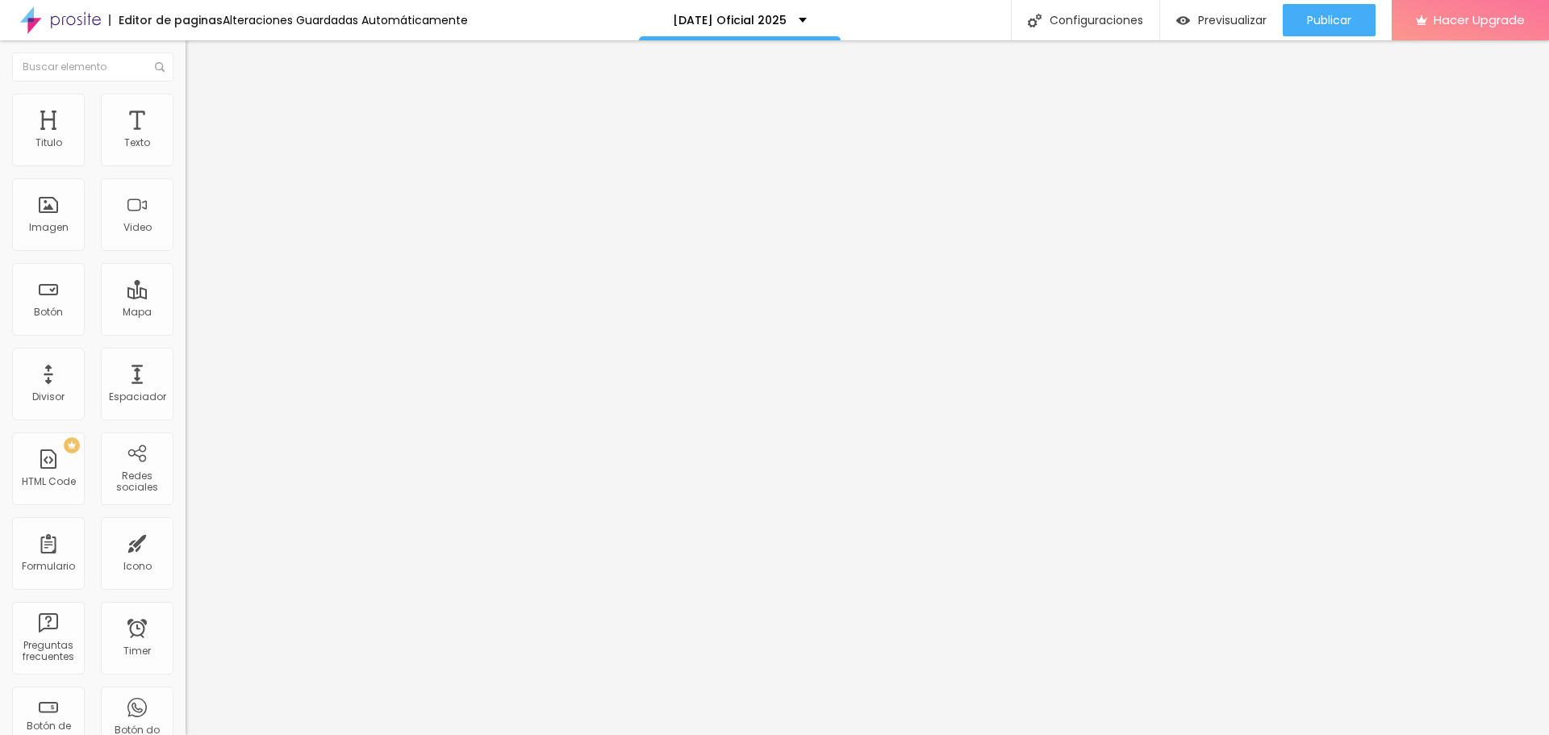
click at [186, 139] on span "Cambiar image" at bounding box center [231, 132] width 90 height 14
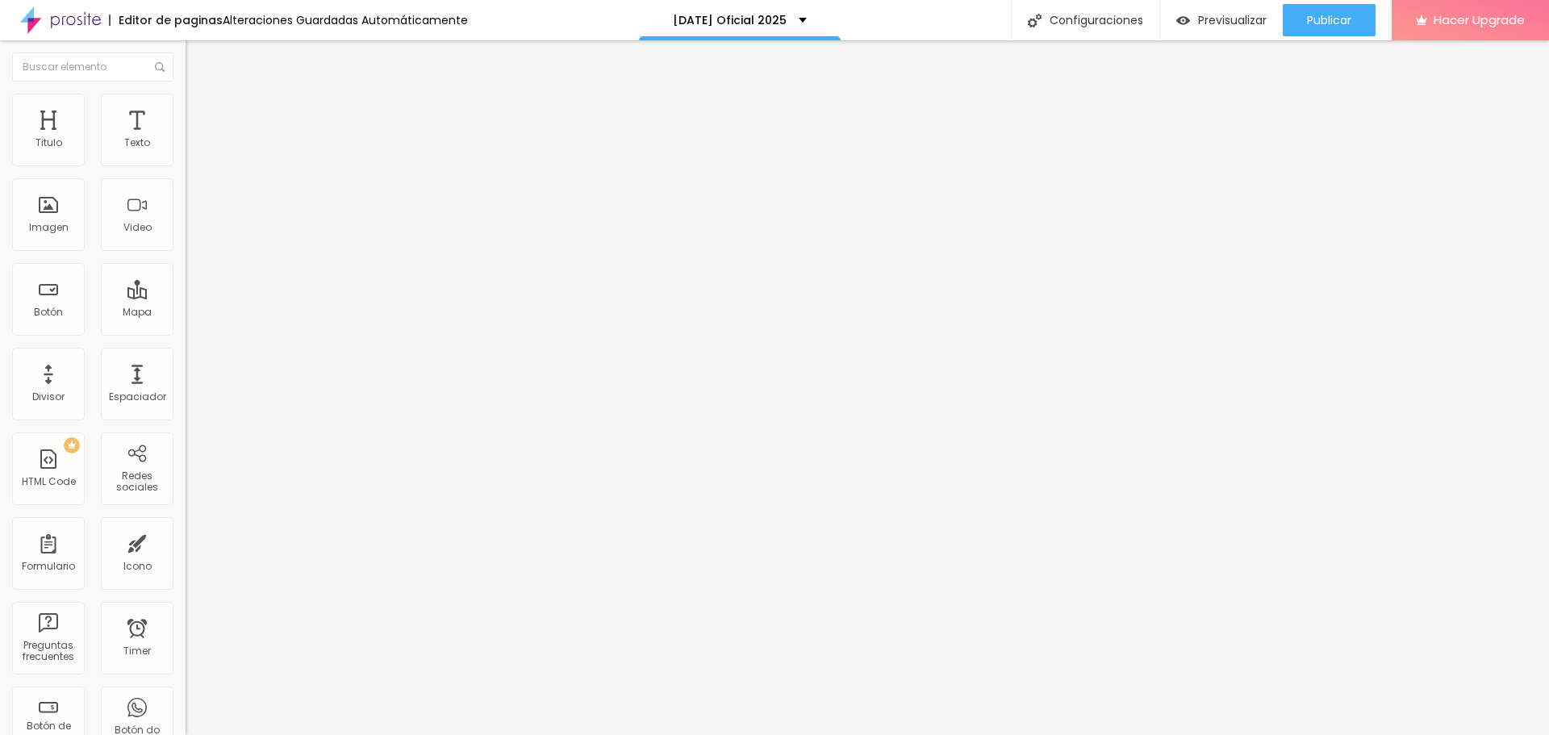
click at [186, 139] on span "Cambiar image" at bounding box center [231, 132] width 90 height 14
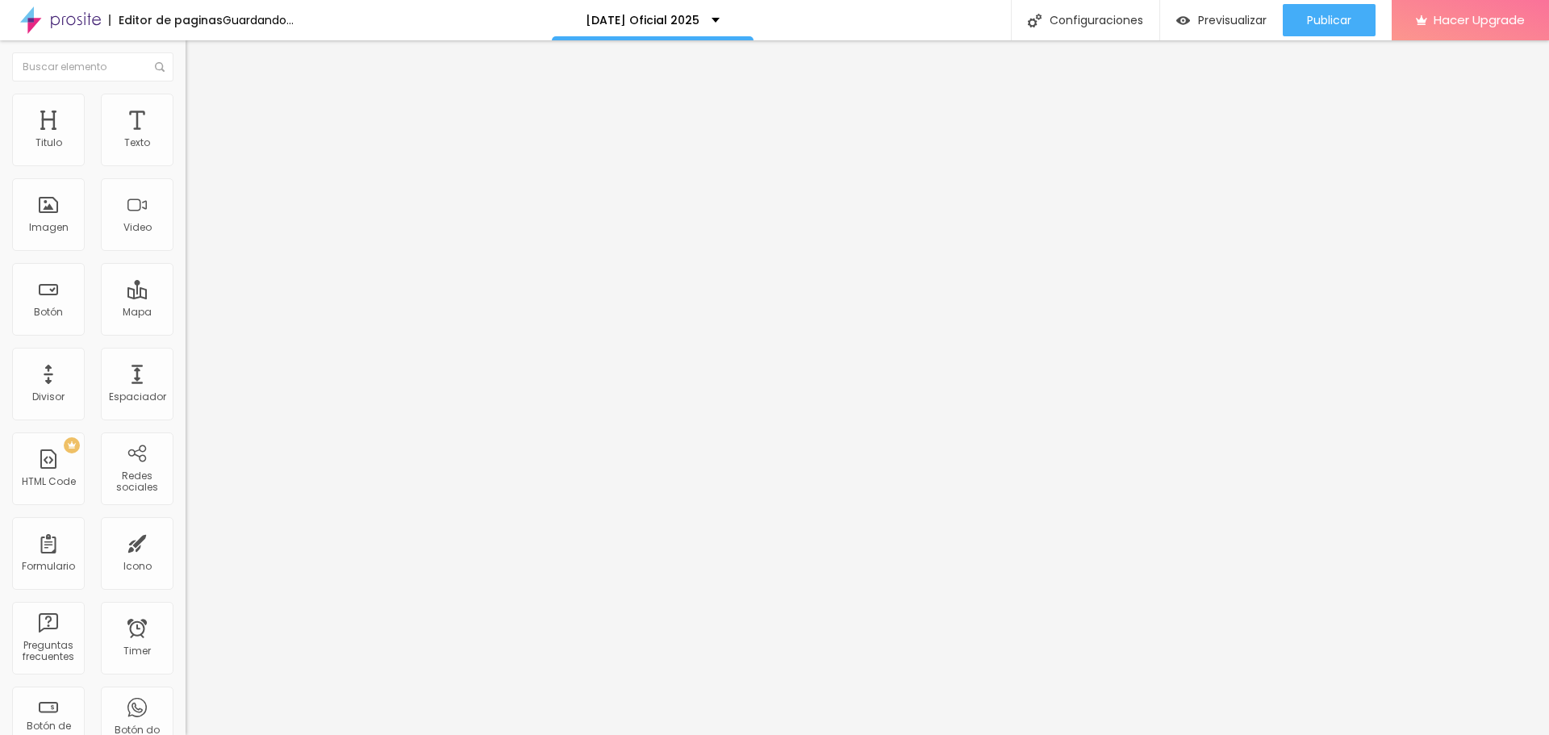
click at [186, 139] on span "Cambiar image" at bounding box center [231, 132] width 90 height 14
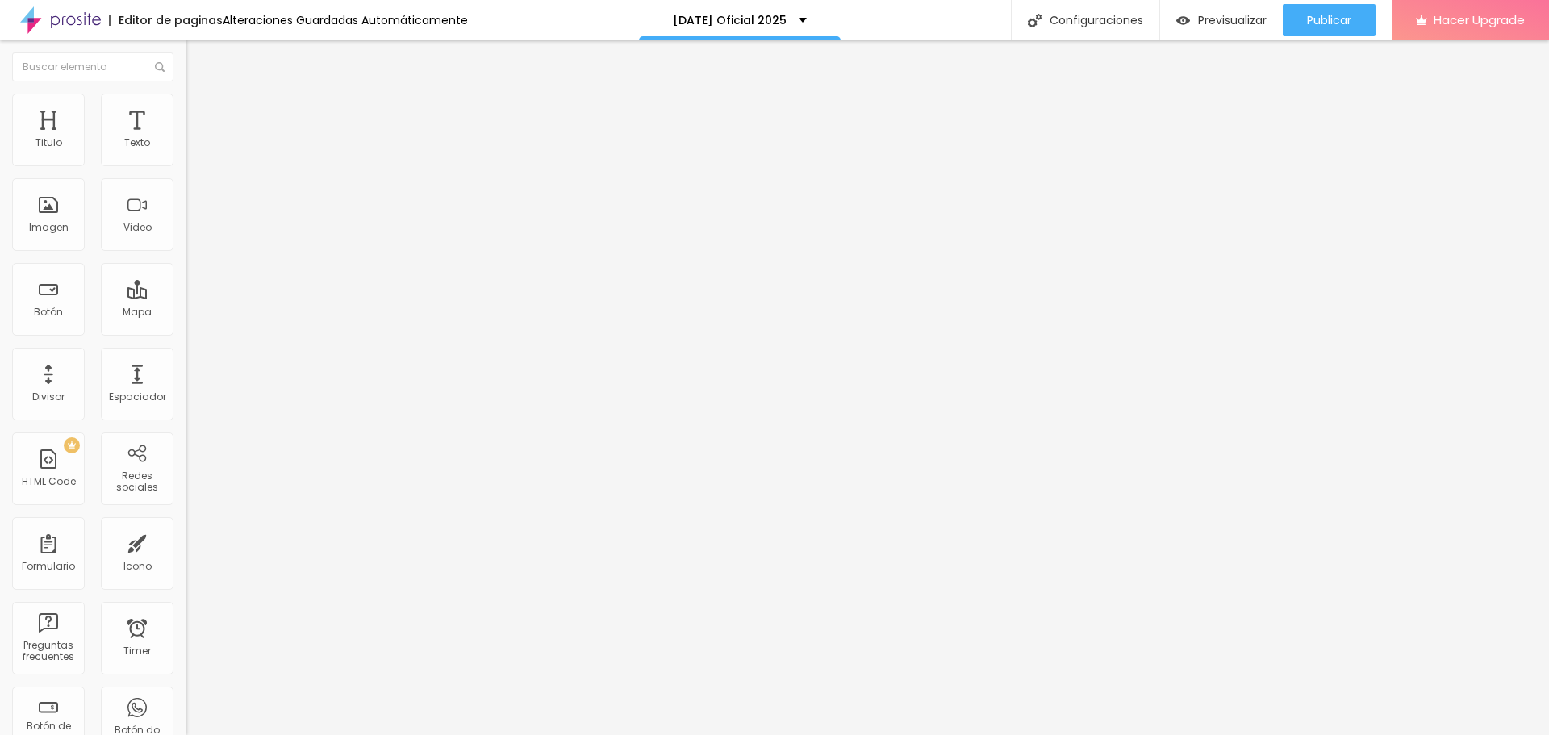
click at [1321, 19] on span "Publicar" at bounding box center [1329, 20] width 44 height 13
drag, startPoint x: 94, startPoint y: 180, endPoint x: 13, endPoint y: 177, distance: 80.7
click at [186, 152] on input "Click me" at bounding box center [283, 144] width 194 height 16
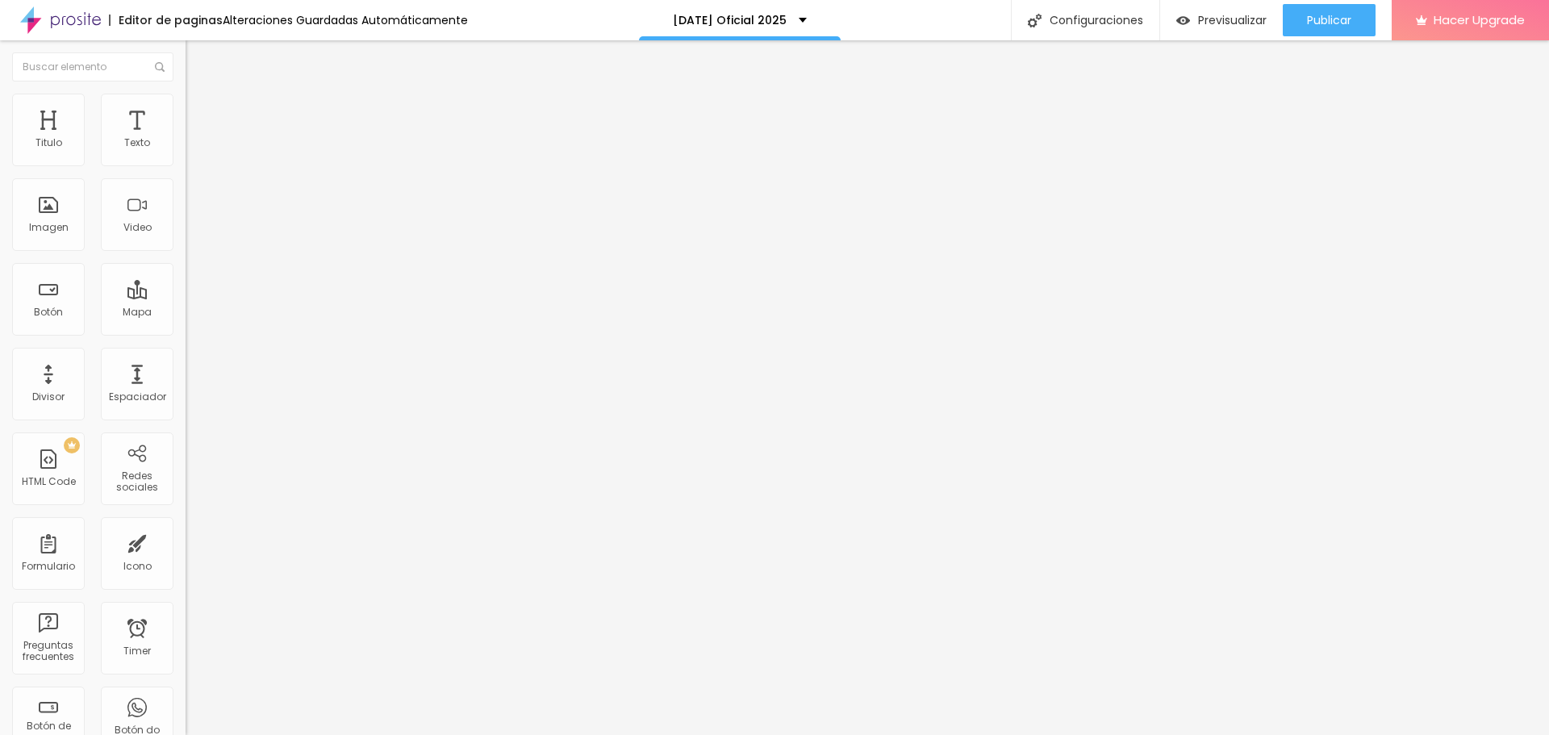
type input "Ver en Galería"
click at [186, 332] on input "https://" at bounding box center [283, 324] width 194 height 16
click at [186, 336] on div "Texto Ver en Galería Alineación Tamaño Normal Pequeno Normal Grande Link URL ht…" at bounding box center [279, 243] width 186 height 235
paste input "www.violetakriss.com/proof/s/navidad-bruno-jalil-flia"
drag, startPoint x: 45, startPoint y: 333, endPoint x: 0, endPoint y: 323, distance: 46.4
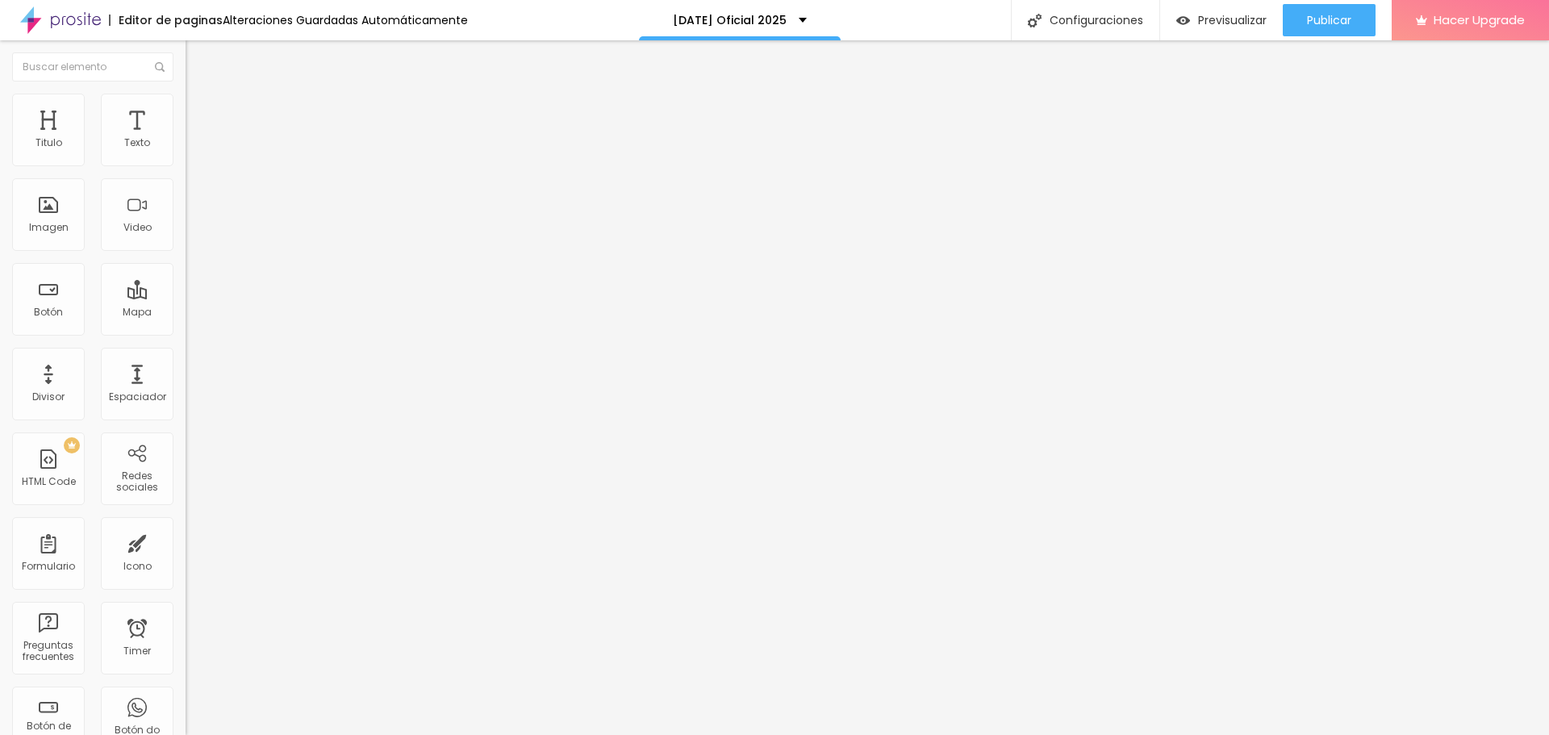
click at [186, 323] on div "Texto Ver en Galería Alineación Tamaño Normal Pequeno Normal Grande Link URL ht…" at bounding box center [279, 243] width 186 height 235
click at [186, 332] on input "https://www.violetakriss.com/proof/s/navidad-bruno-jalil-flia" at bounding box center [283, 324] width 194 height 16
drag, startPoint x: 159, startPoint y: 336, endPoint x: 0, endPoint y: 336, distance: 158.9
click at [186, 336] on div "Texto Ver en Galería Alineación Tamaño Normal Pequeno Normal Grande Link URL ht…" at bounding box center [279, 243] width 186 height 235
type input "/proof/s/navidad-bruno-jalil-flia"
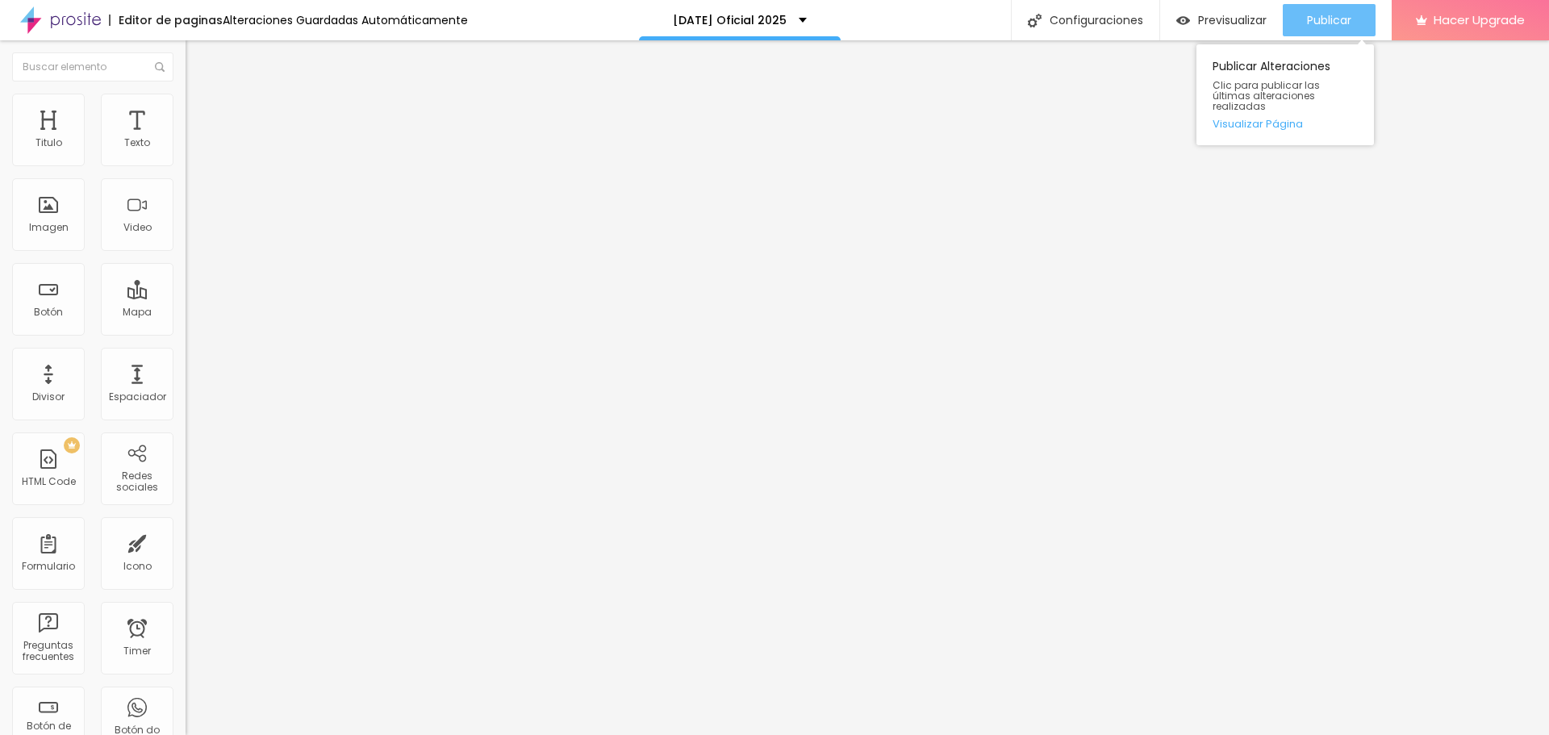
click at [1311, 19] on span "Publicar" at bounding box center [1329, 20] width 44 height 13
click at [1312, 14] on span "Publicar" at bounding box center [1329, 20] width 44 height 13
